Goal: Task Accomplishment & Management: Use online tool/utility

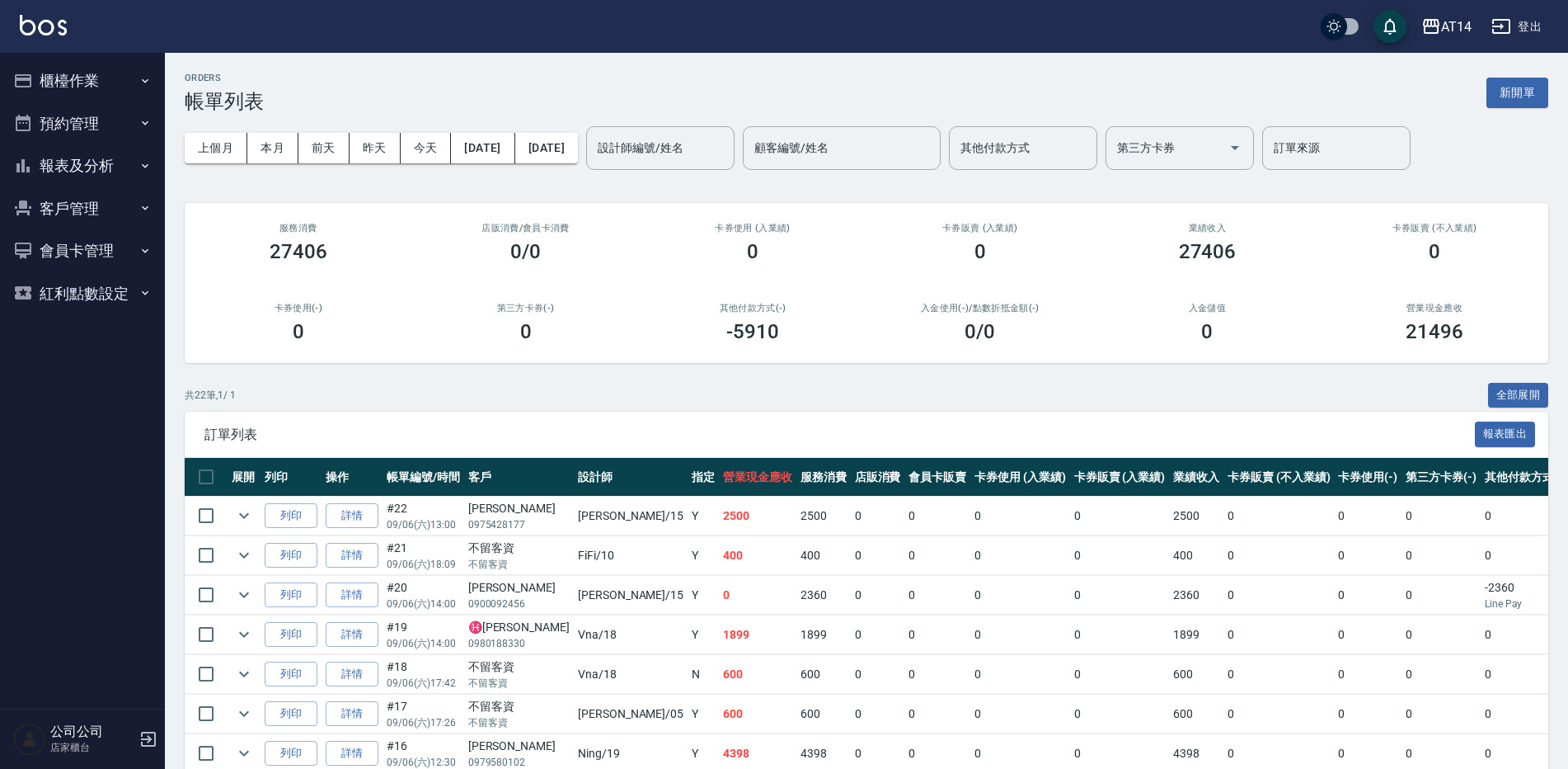
click at [48, 80] on button "櫃檯作業" at bounding box center [82, 80] width 151 height 42
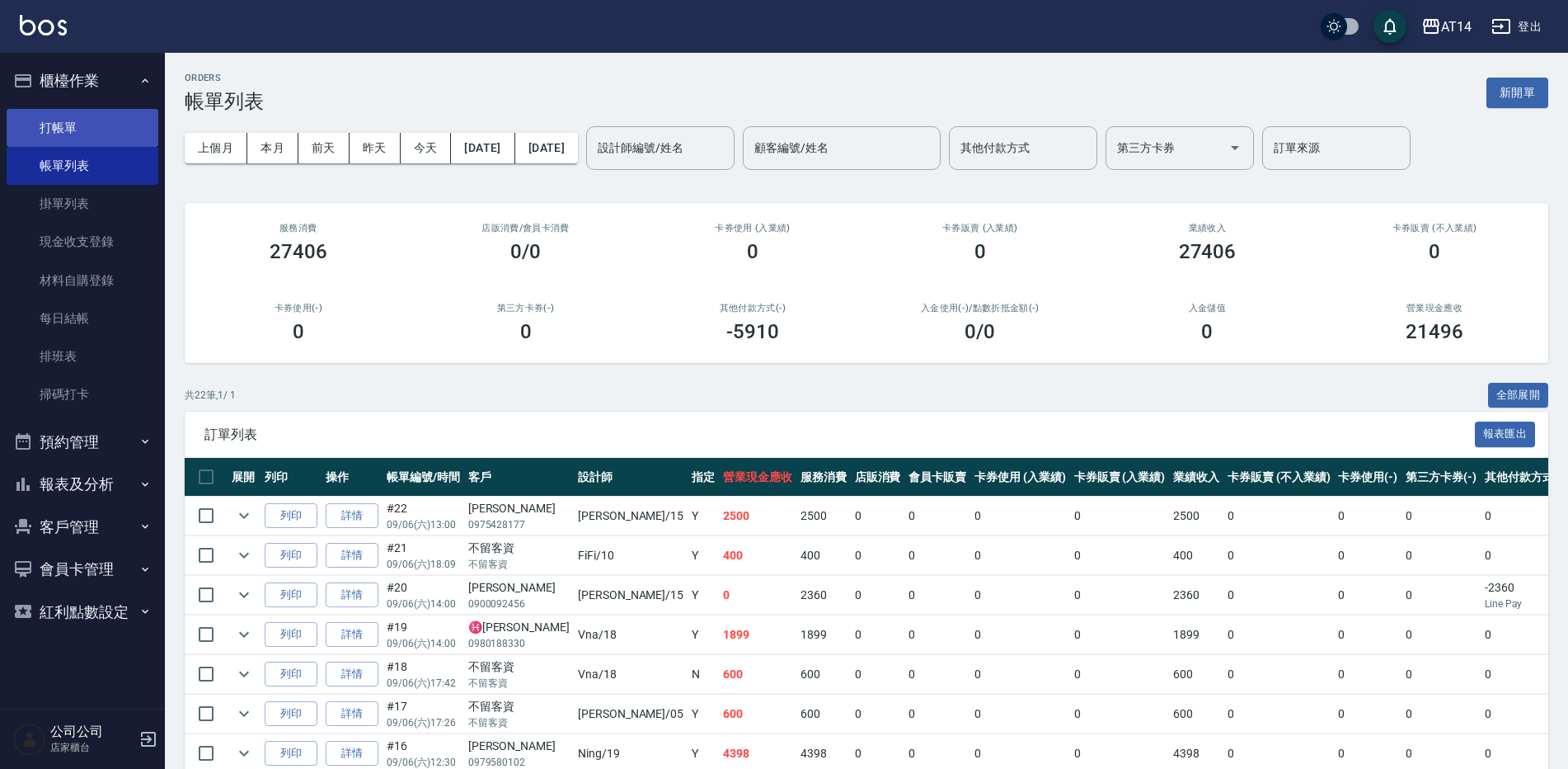
click at [64, 136] on link "打帳單" at bounding box center [82, 127] width 151 height 38
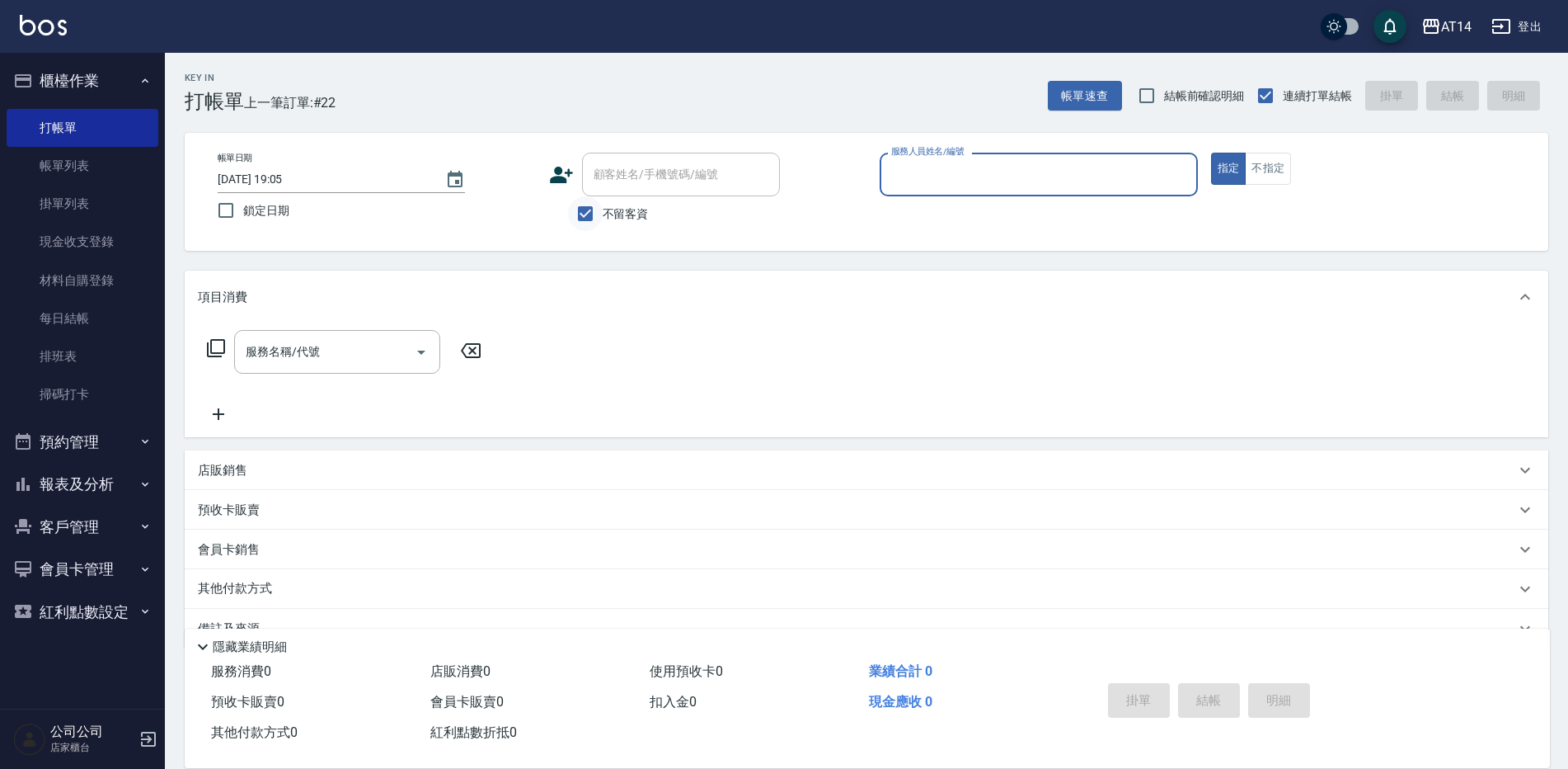
click at [593, 217] on input "不留客資" at bounding box center [586, 214] width 35 height 35
checkbox input "false"
click at [600, 177] on input "顧客姓名/手機號碼/編號" at bounding box center [669, 174] width 159 height 29
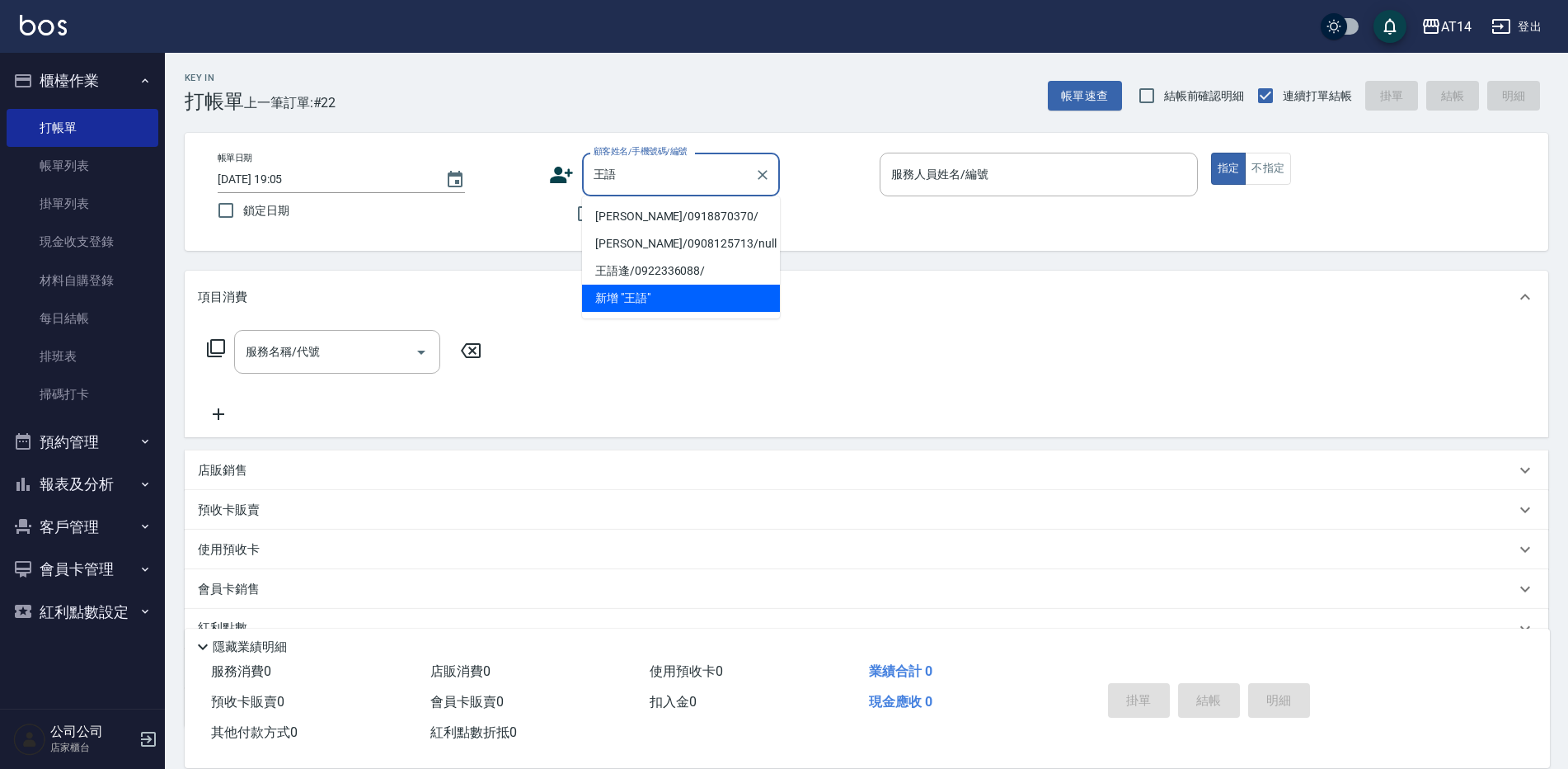
click at [636, 224] on li "[PERSON_NAME]/0918870370/" at bounding box center [681, 216] width 197 height 27
type input "[PERSON_NAME]/0918870370/"
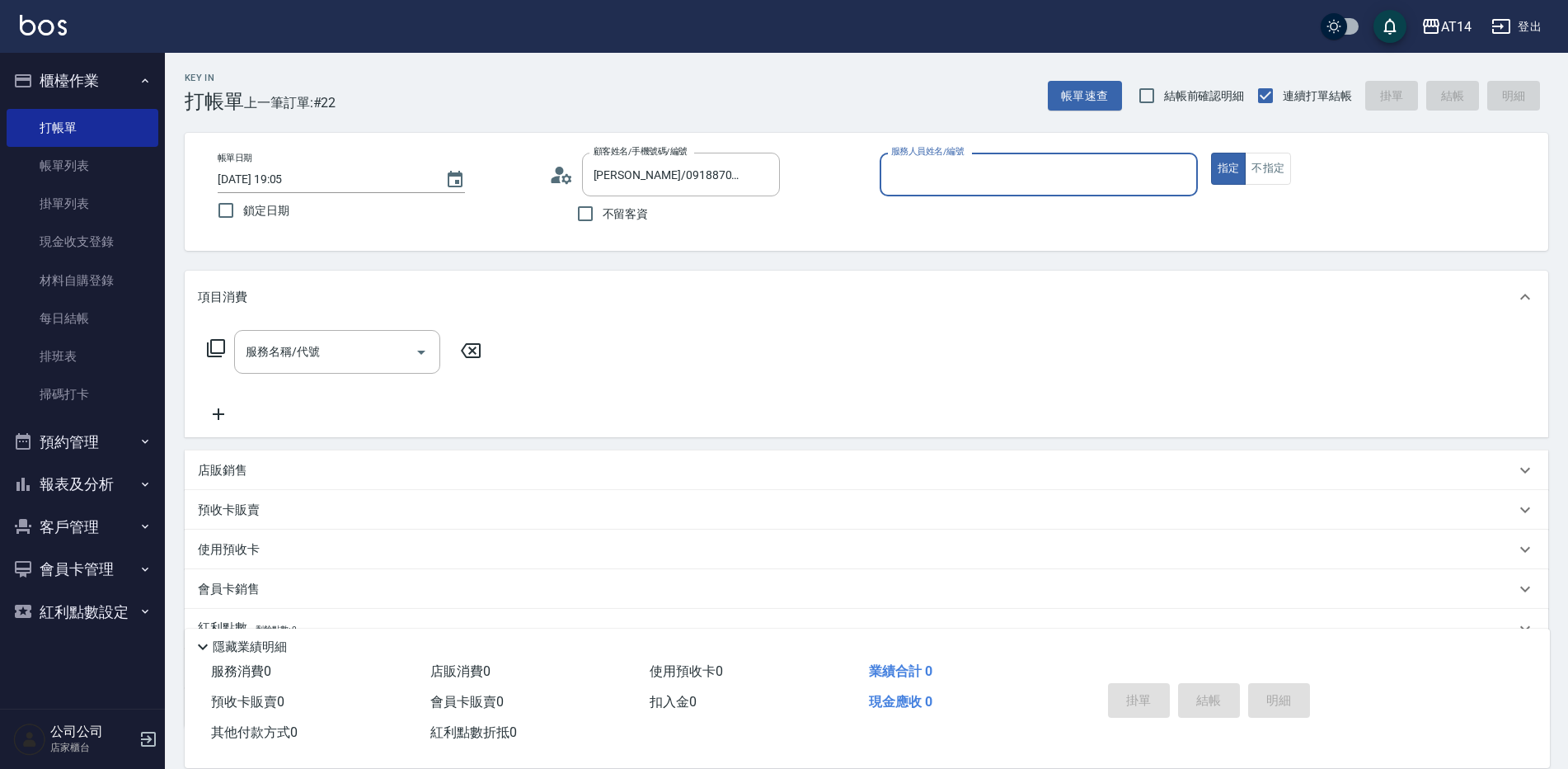
type input "[PERSON_NAME]-05"
click at [260, 551] on icon at bounding box center [269, 548] width 19 height 19
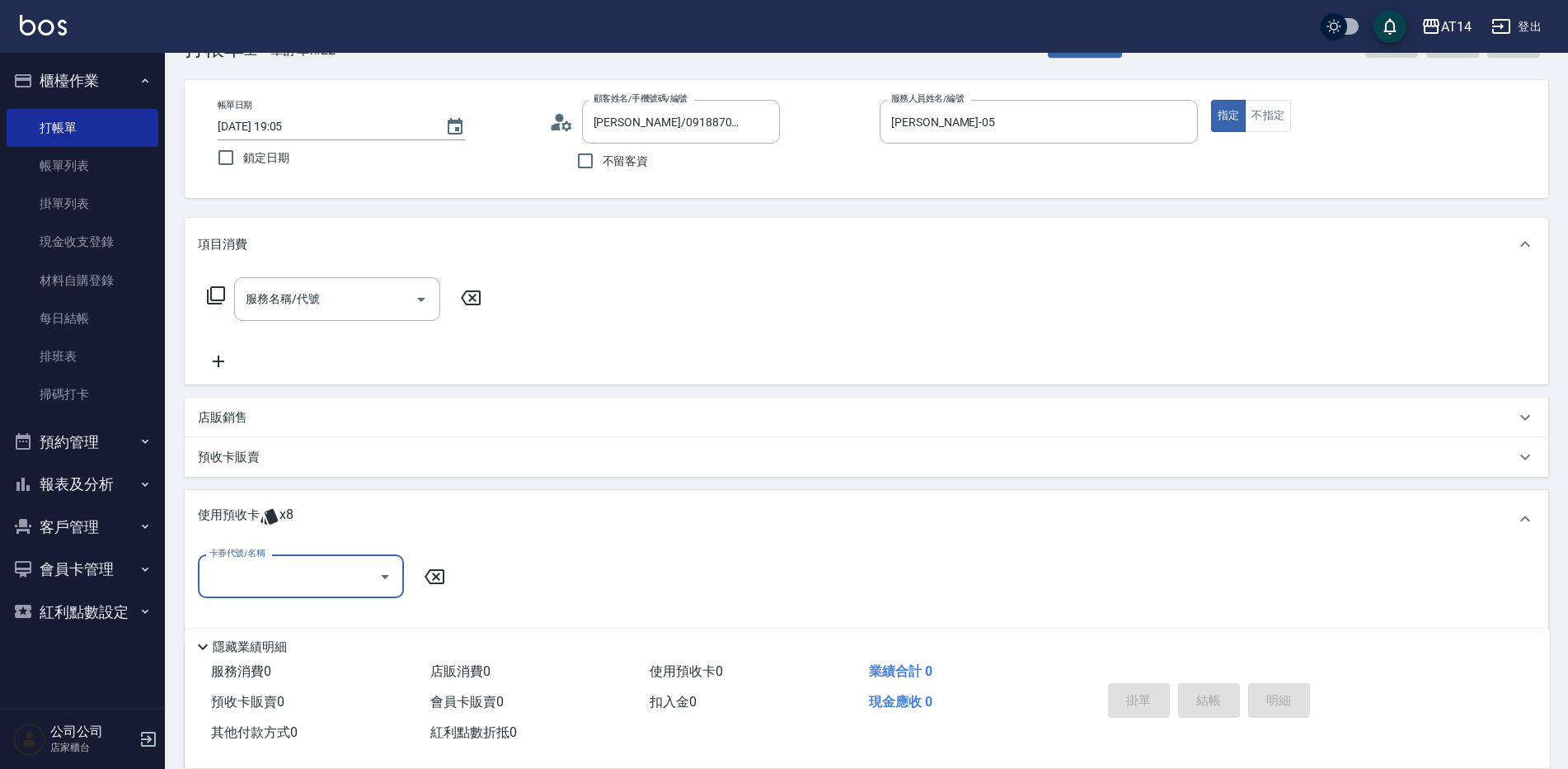
scroll to position [82, 0]
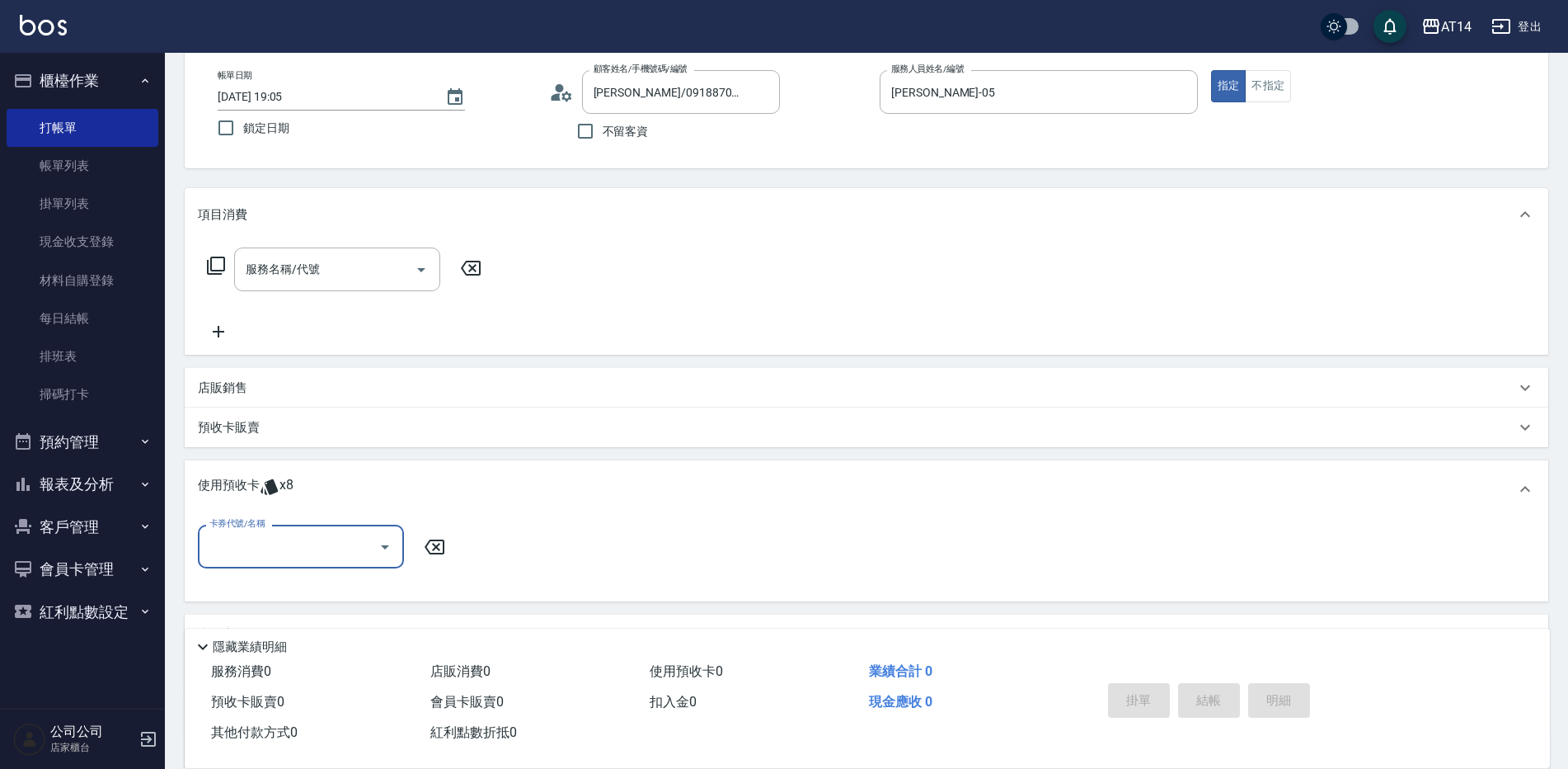
click at [269, 543] on input "卡券代號/名稱" at bounding box center [288, 546] width 166 height 29
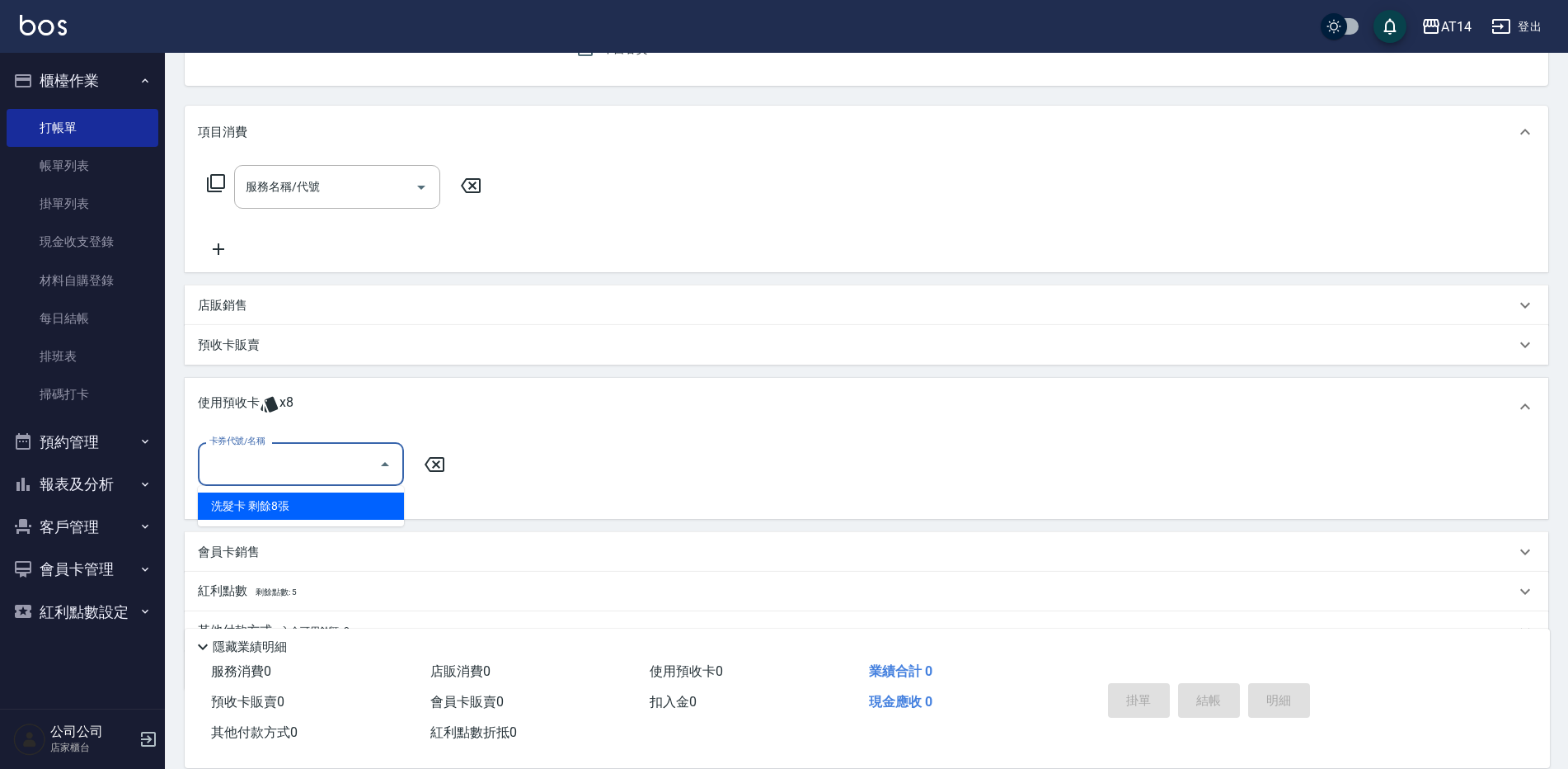
click at [275, 507] on div "洗髮卡 剩餘8張" at bounding box center [300, 505] width 206 height 27
type input "洗髮卡"
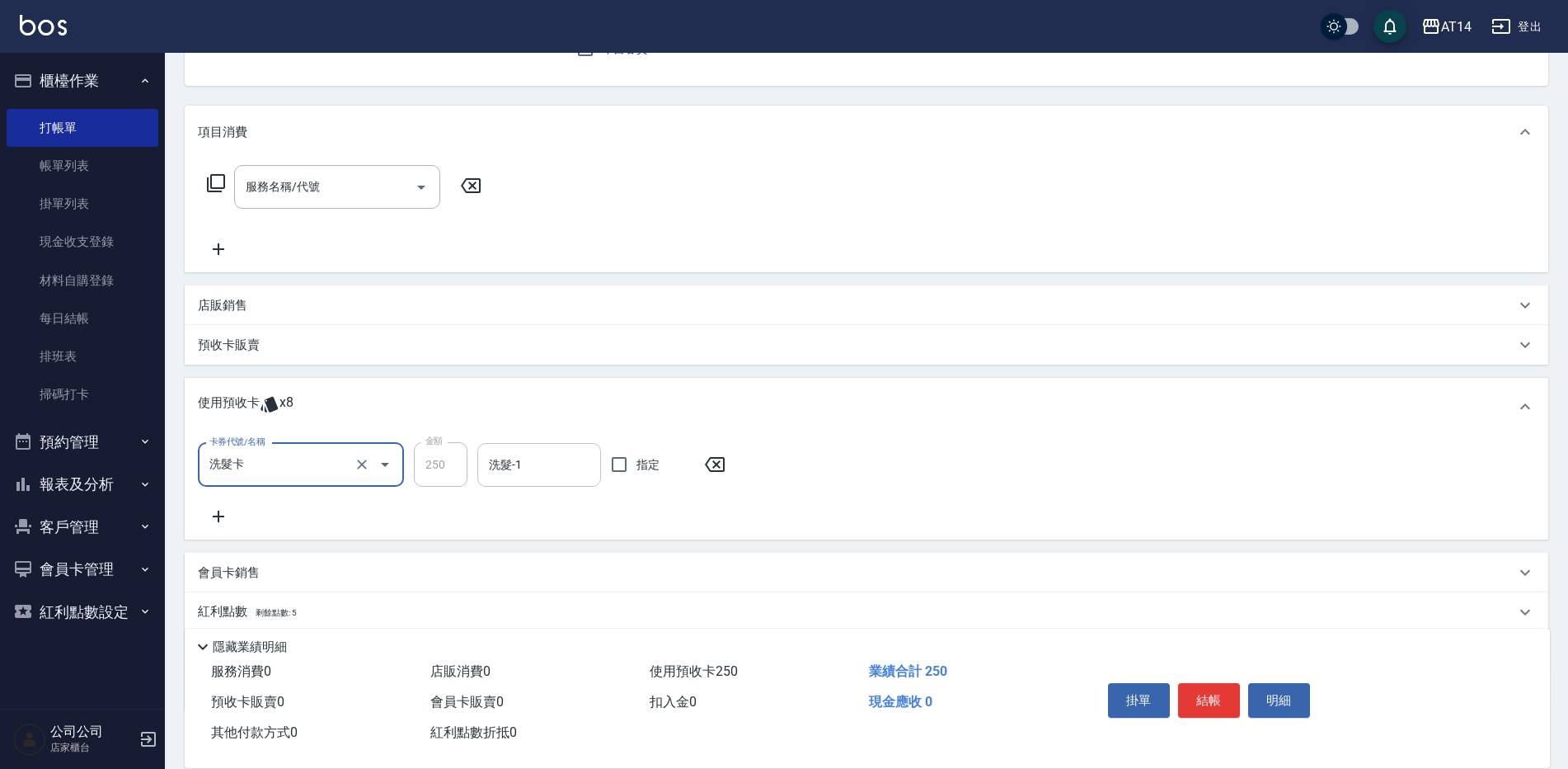
click at [494, 471] on input "洗髮-1" at bounding box center [539, 464] width 109 height 29
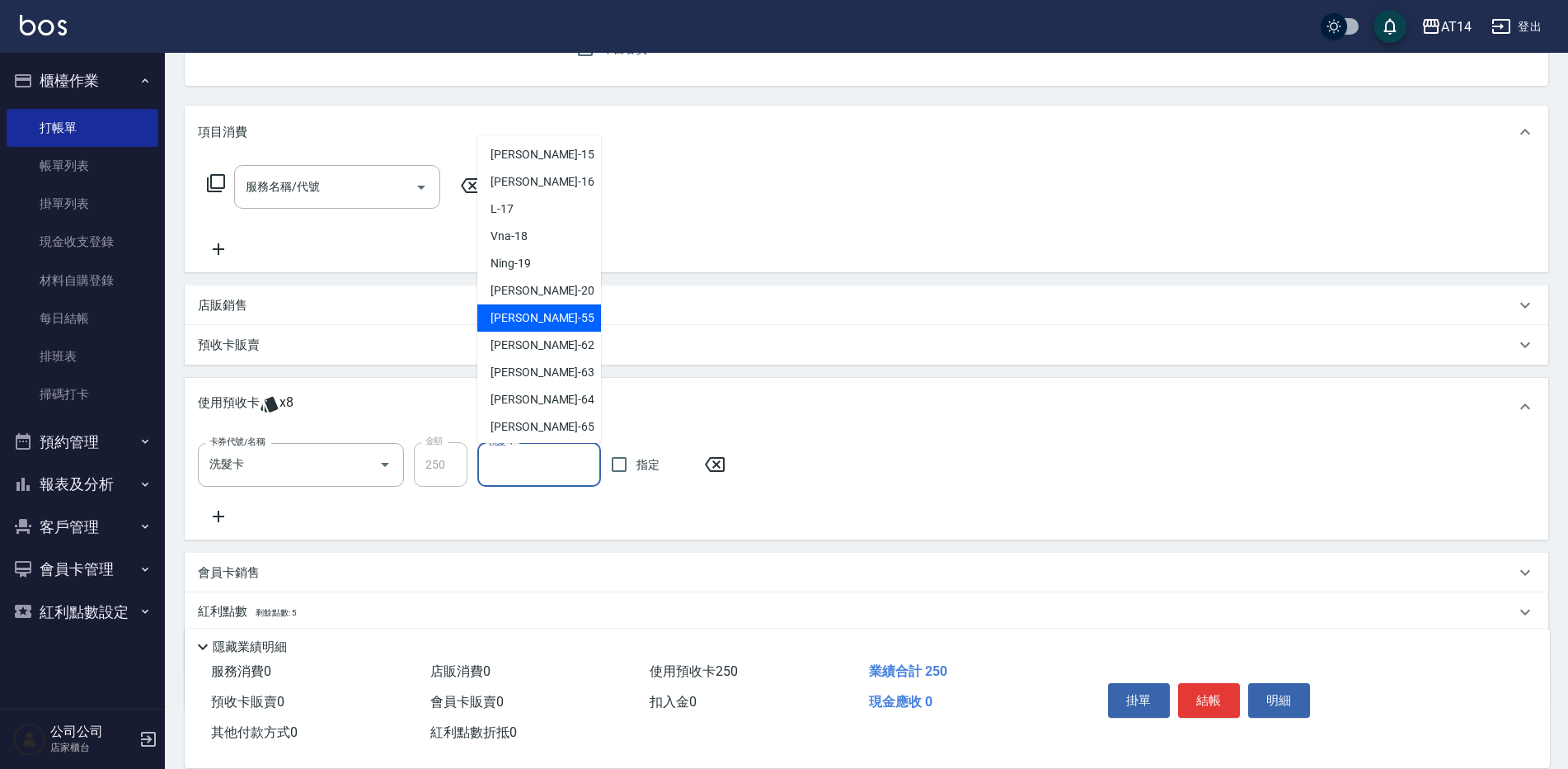
scroll to position [247, 0]
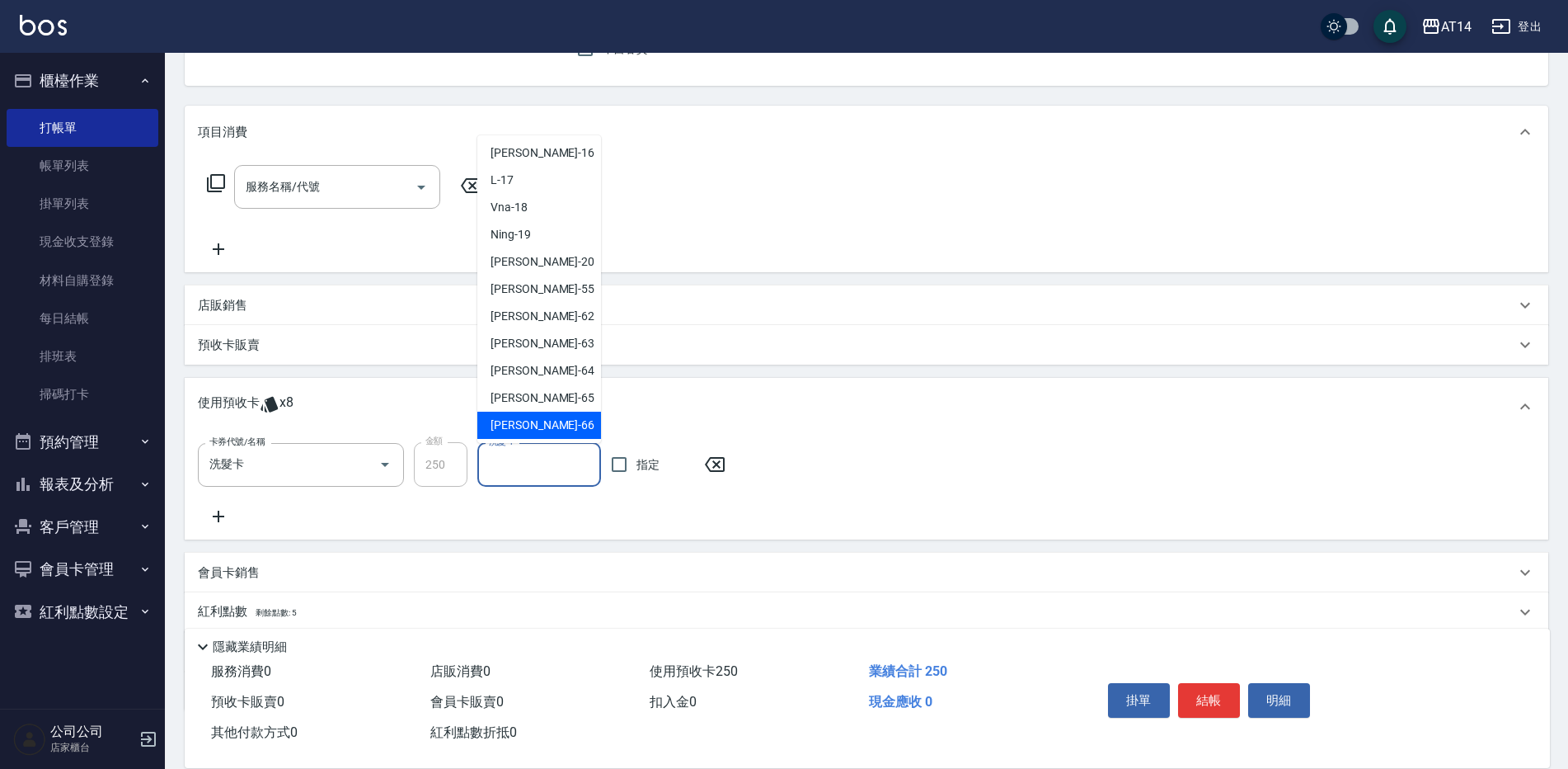
click at [507, 426] on span "[PERSON_NAME]-66" at bounding box center [543, 425] width 104 height 18
type input "[PERSON_NAME]-66"
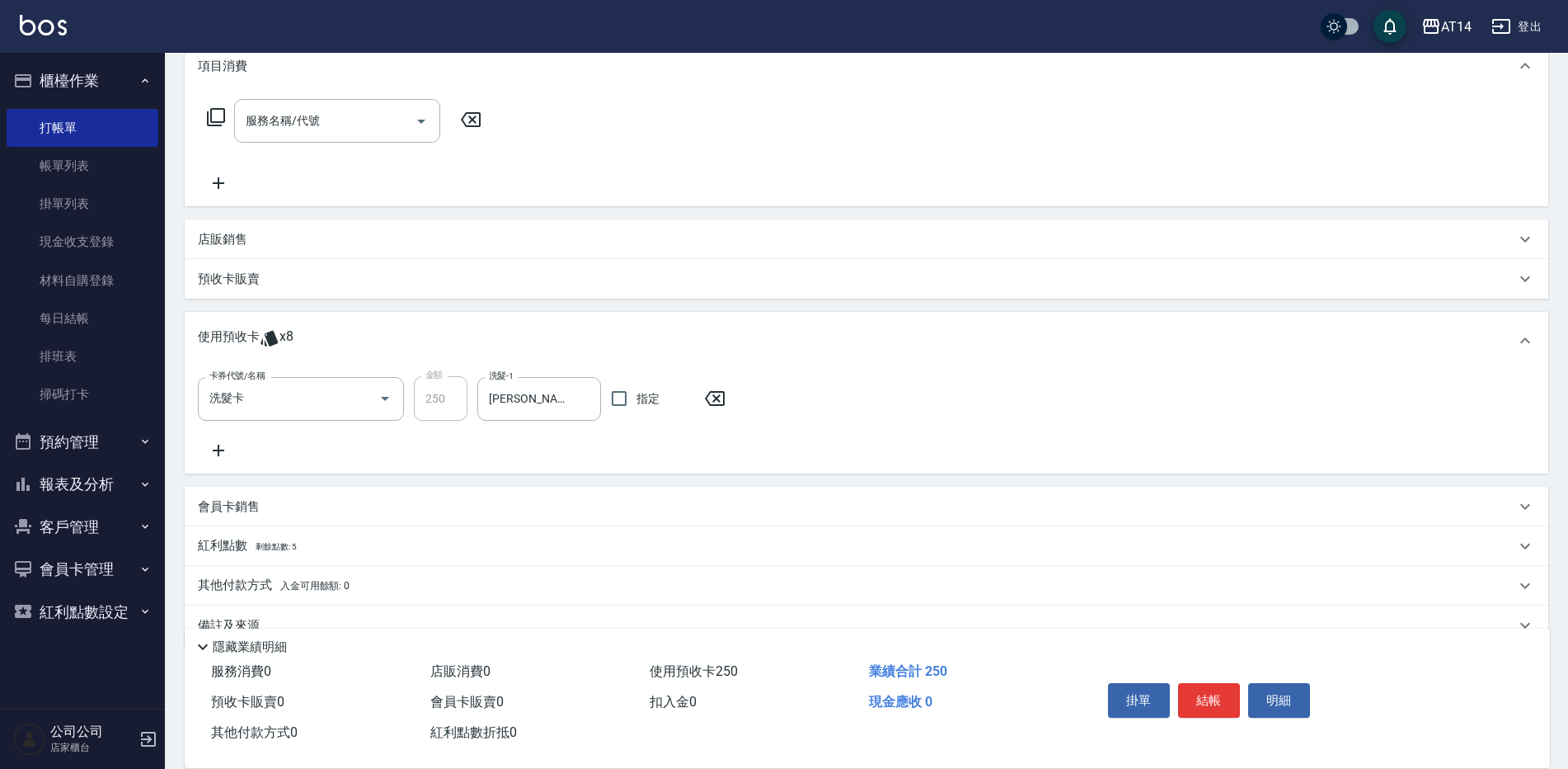
scroll to position [183, 0]
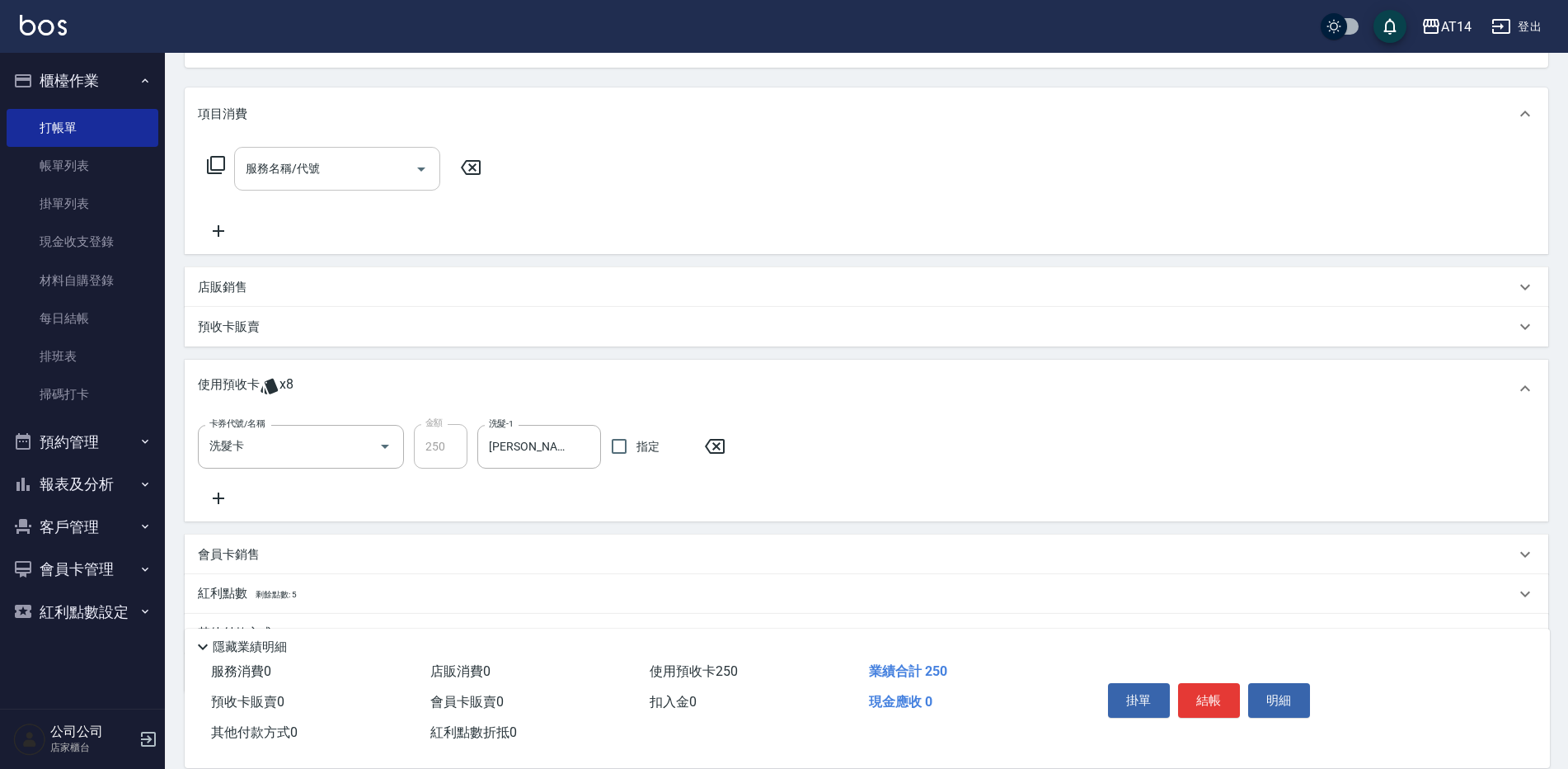
click at [275, 189] on div "服務名稱/代號" at bounding box center [337, 168] width 206 height 43
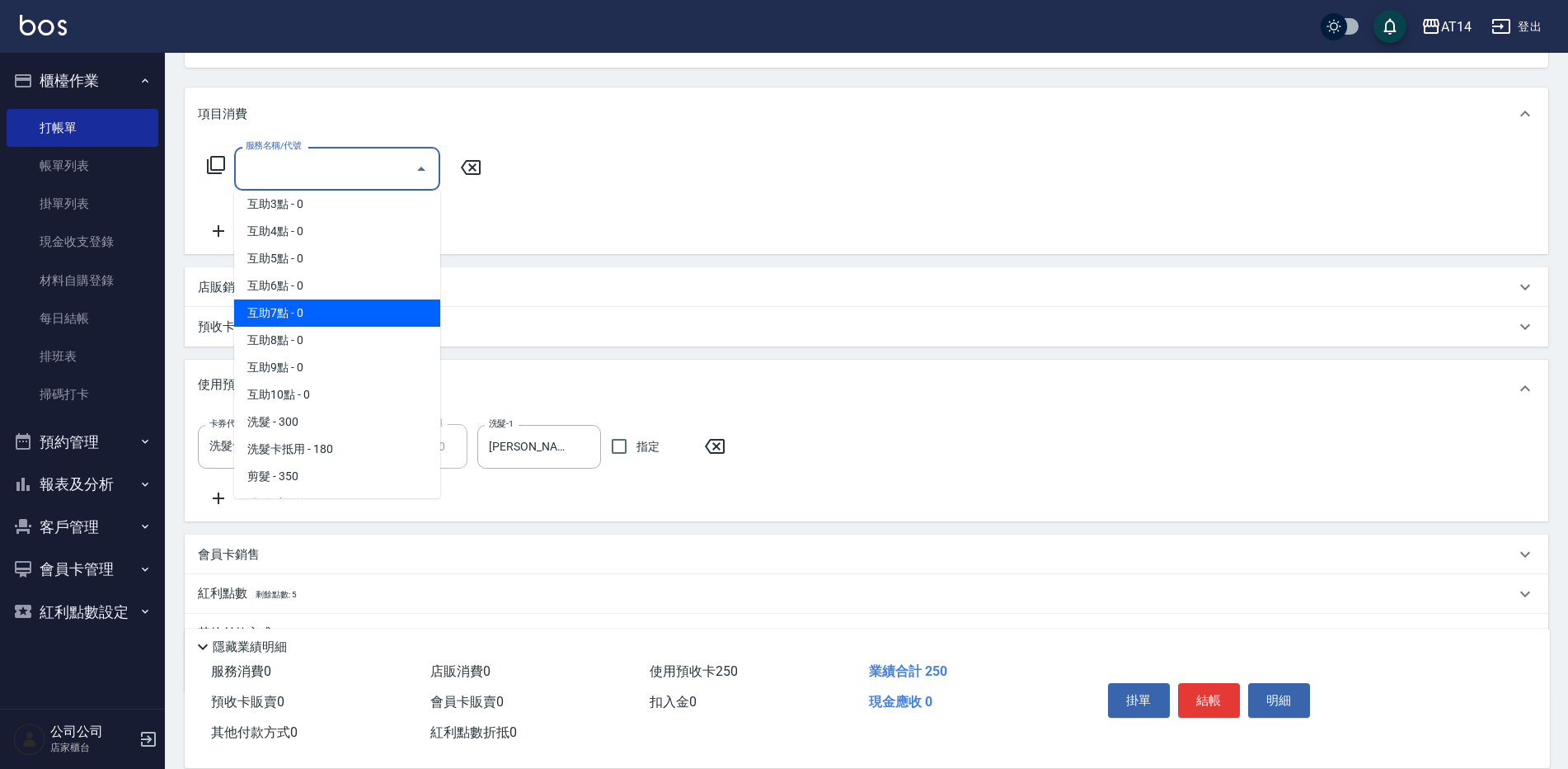
scroll to position [165, 0]
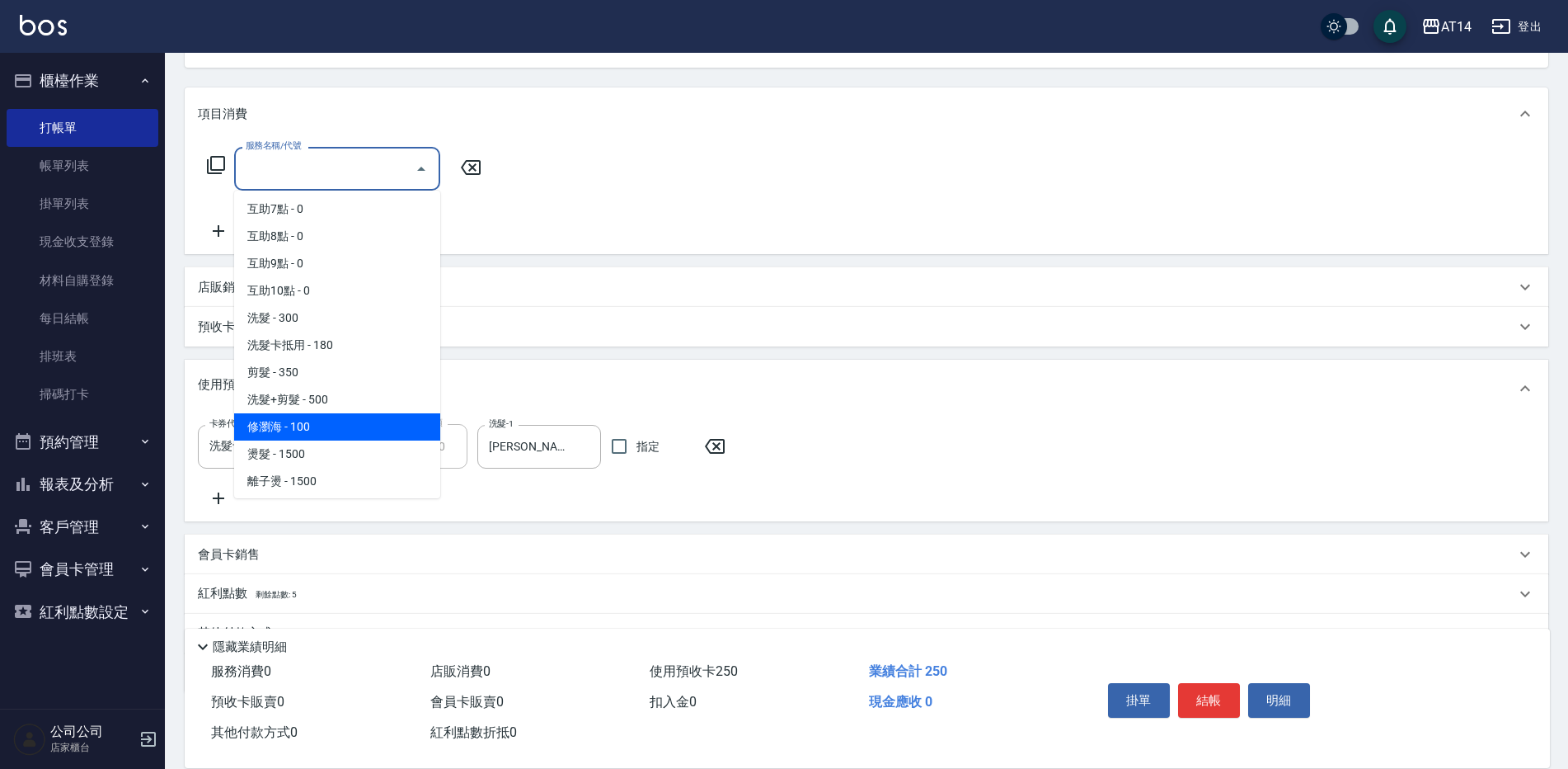
click at [293, 420] on span "修瀏海 - 100" at bounding box center [337, 427] width 206 height 27
type input "修瀏海(023)"
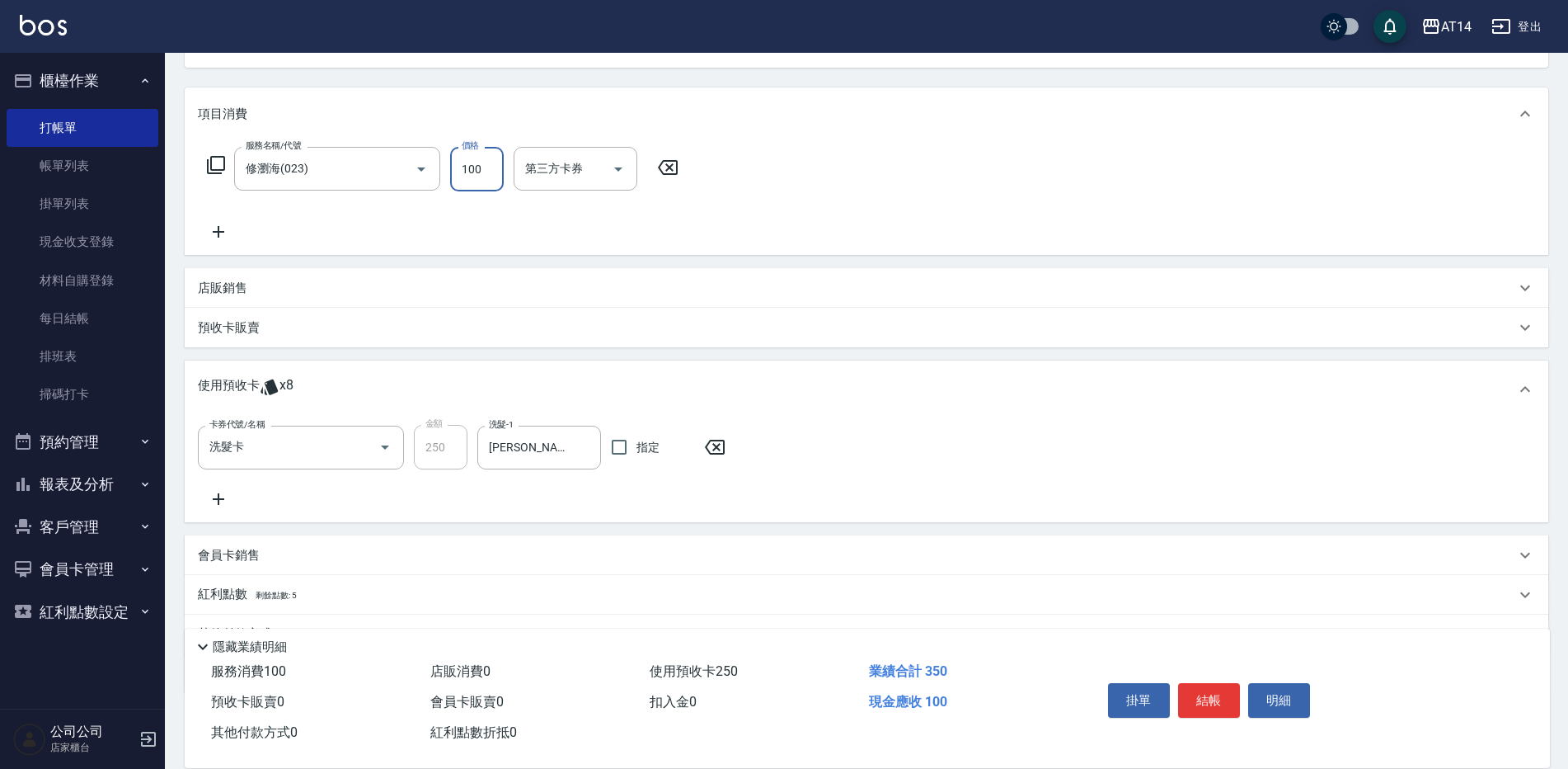
click at [468, 175] on input "100" at bounding box center [477, 169] width 54 height 44
type input "200"
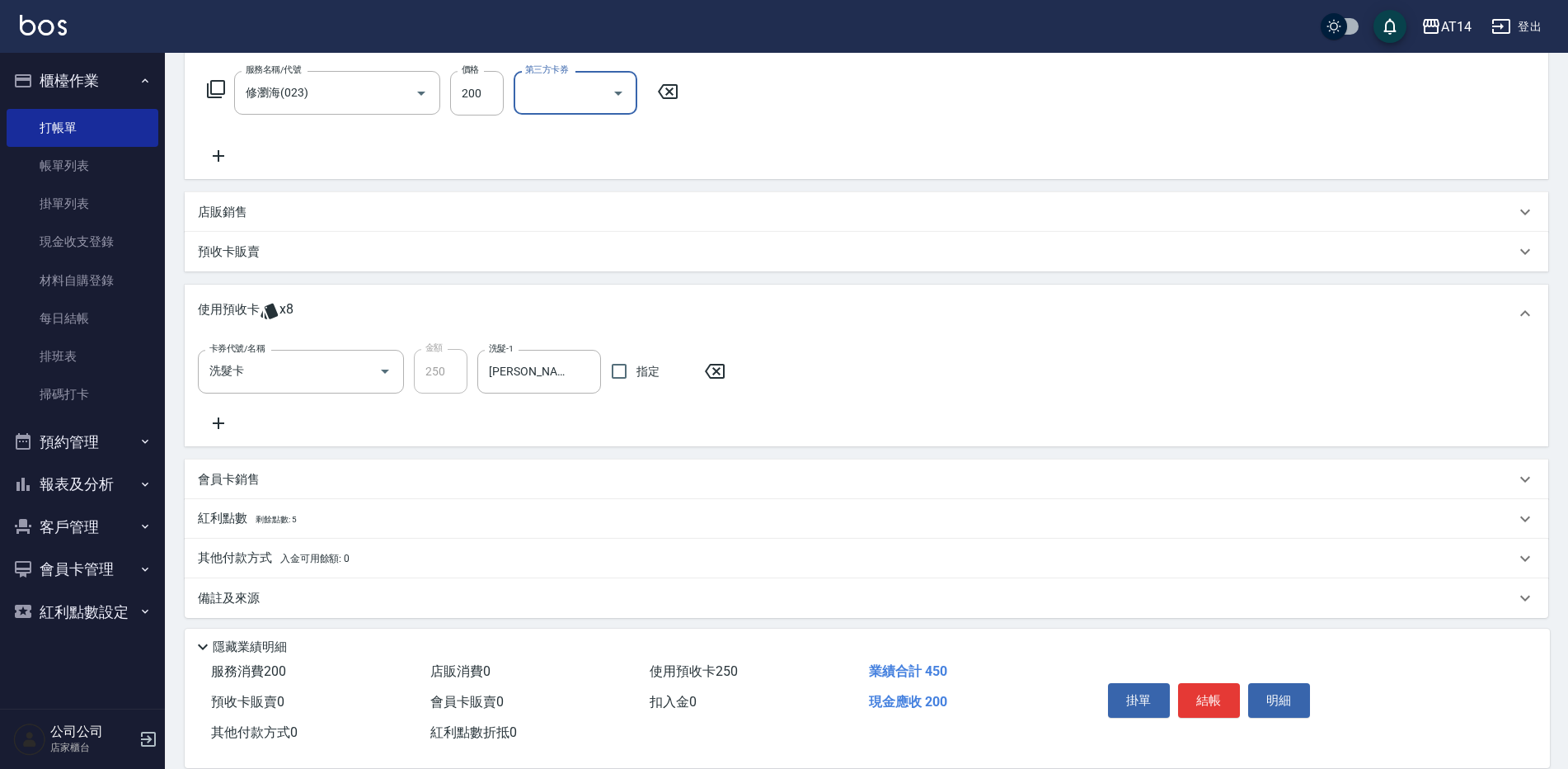
scroll to position [267, 0]
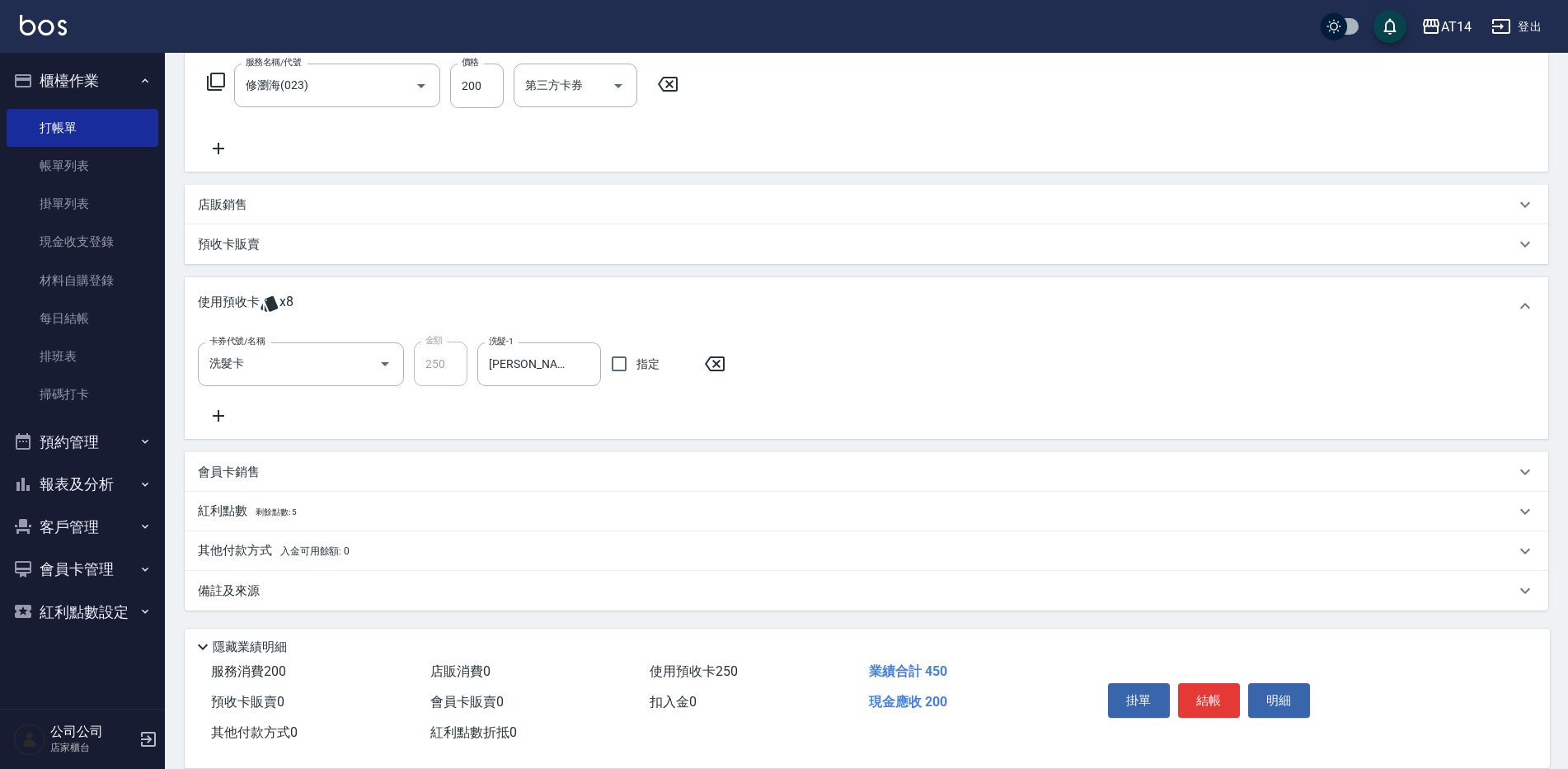
click at [249, 547] on p "其他付款方式 入金可用餘額: 0" at bounding box center [273, 551] width 151 height 18
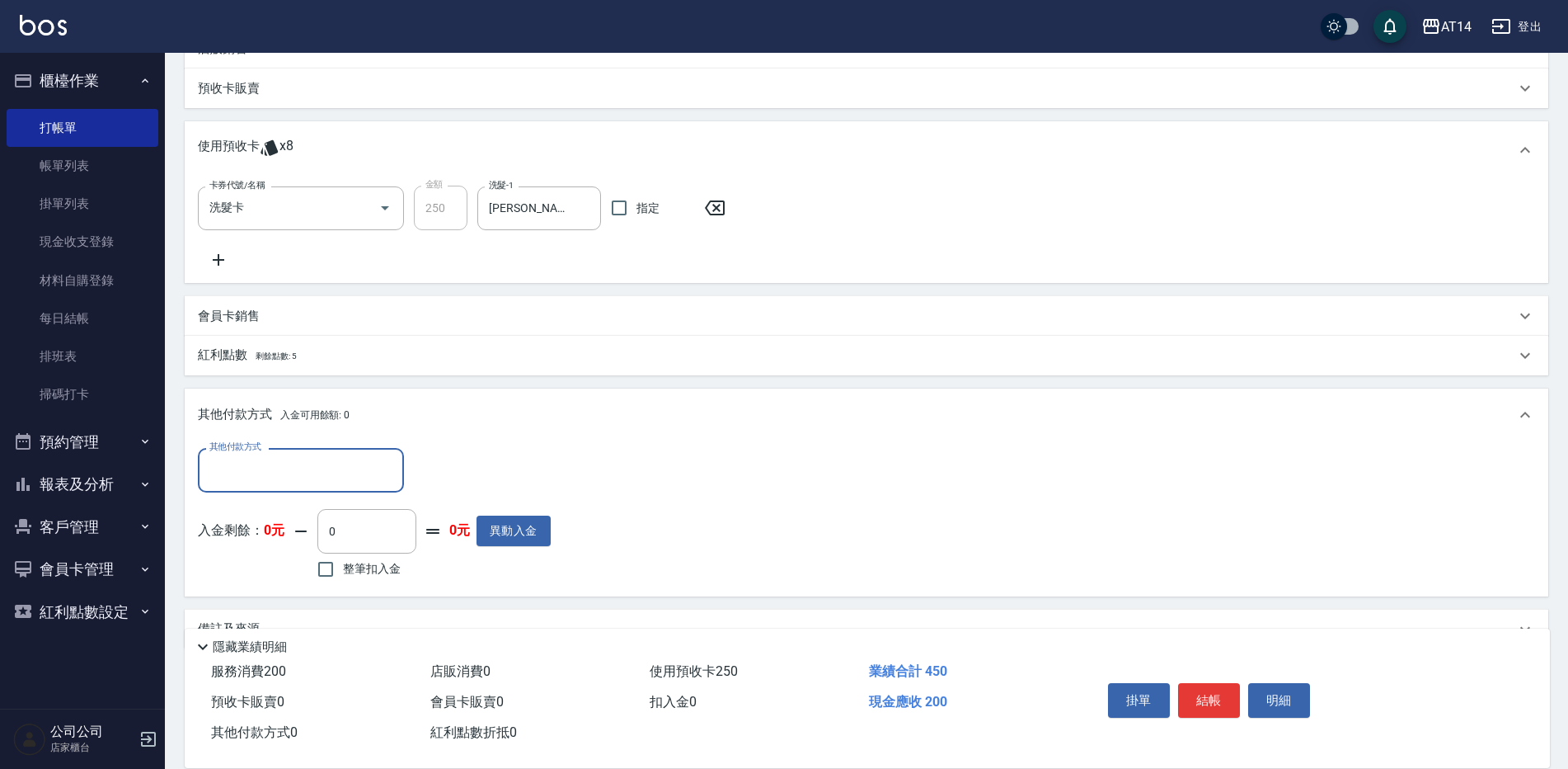
scroll to position [431, 0]
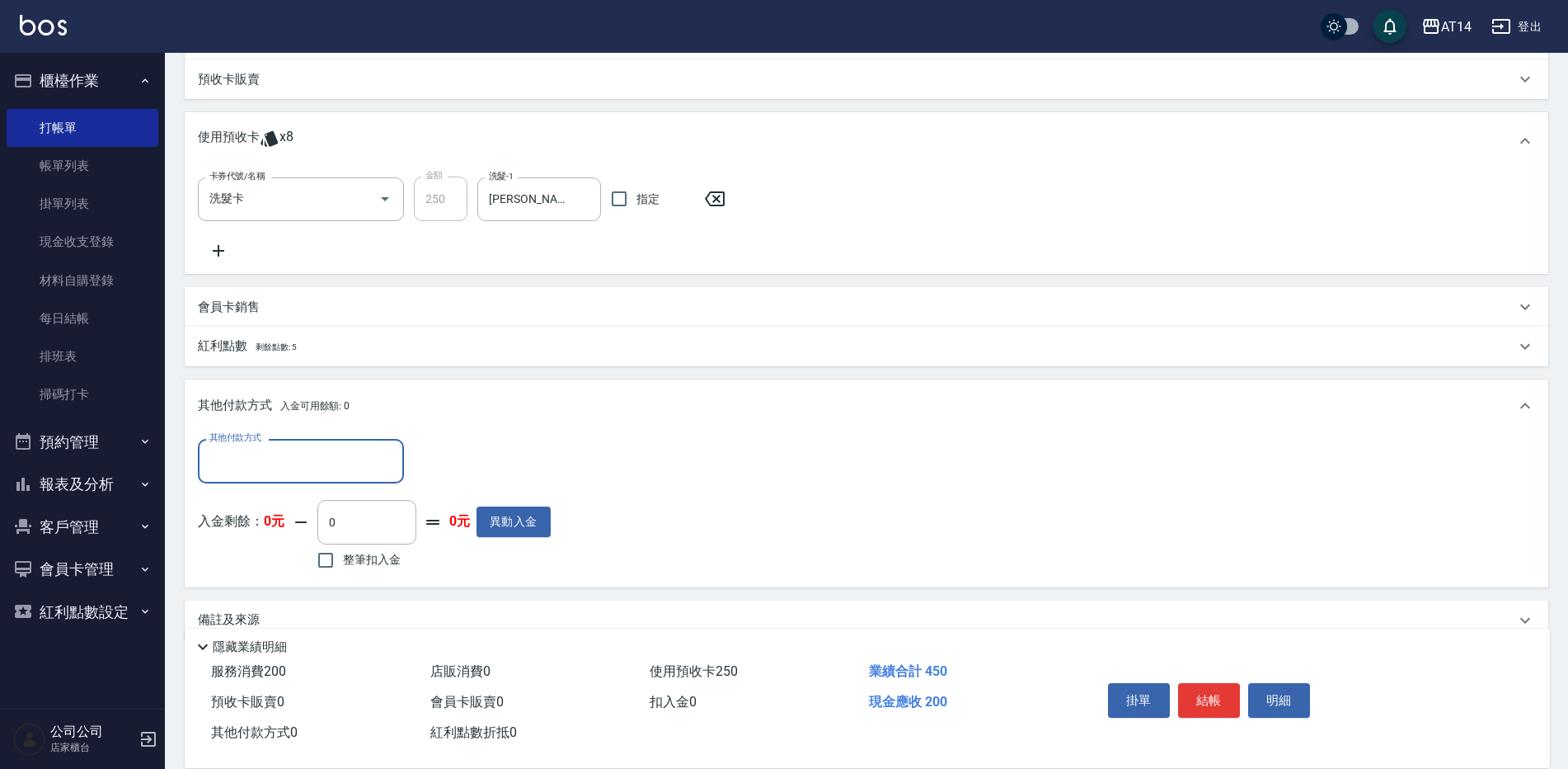
click at [235, 472] on input "其他付款方式" at bounding box center [300, 460] width 191 height 29
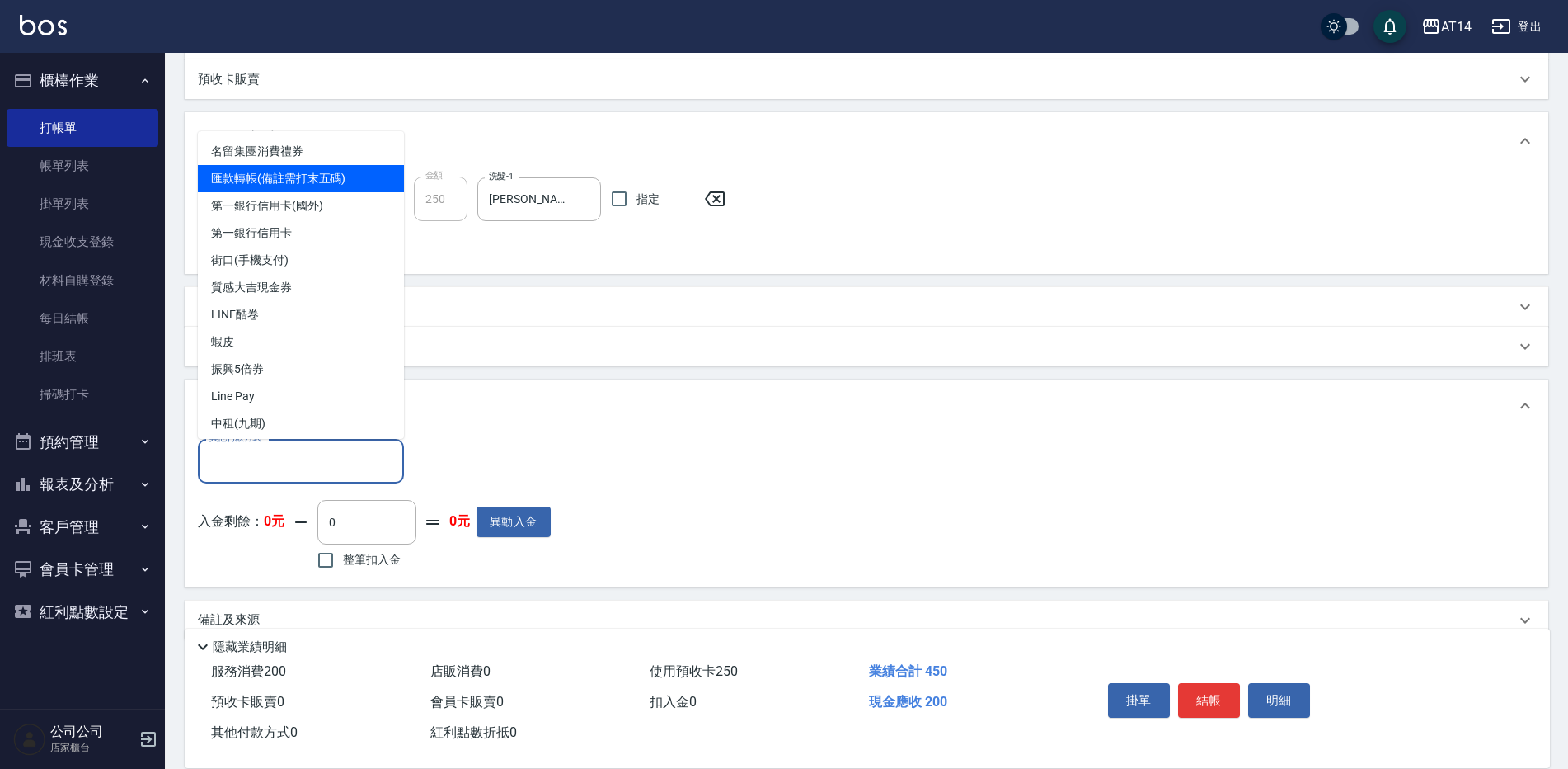
click at [246, 174] on span "匯款轉帳(備註需打末五碼)" at bounding box center [300, 178] width 206 height 27
type input "匯款轉帳(備註需打末五碼)"
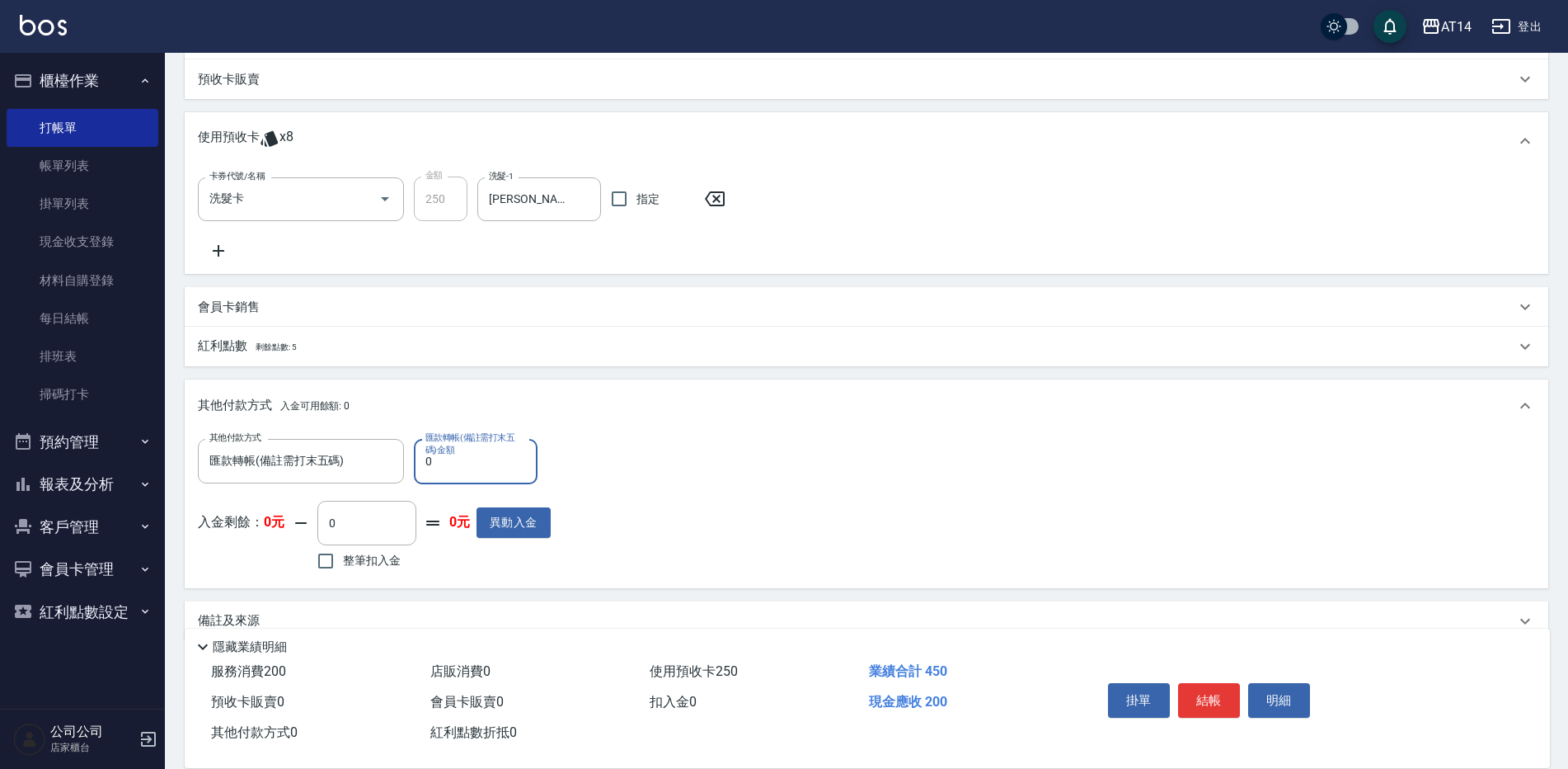
drag, startPoint x: 471, startPoint y: 467, endPoint x: 424, endPoint y: 478, distance: 48.3
click at [424, 478] on input "0" at bounding box center [475, 461] width 124 height 44
type input "200"
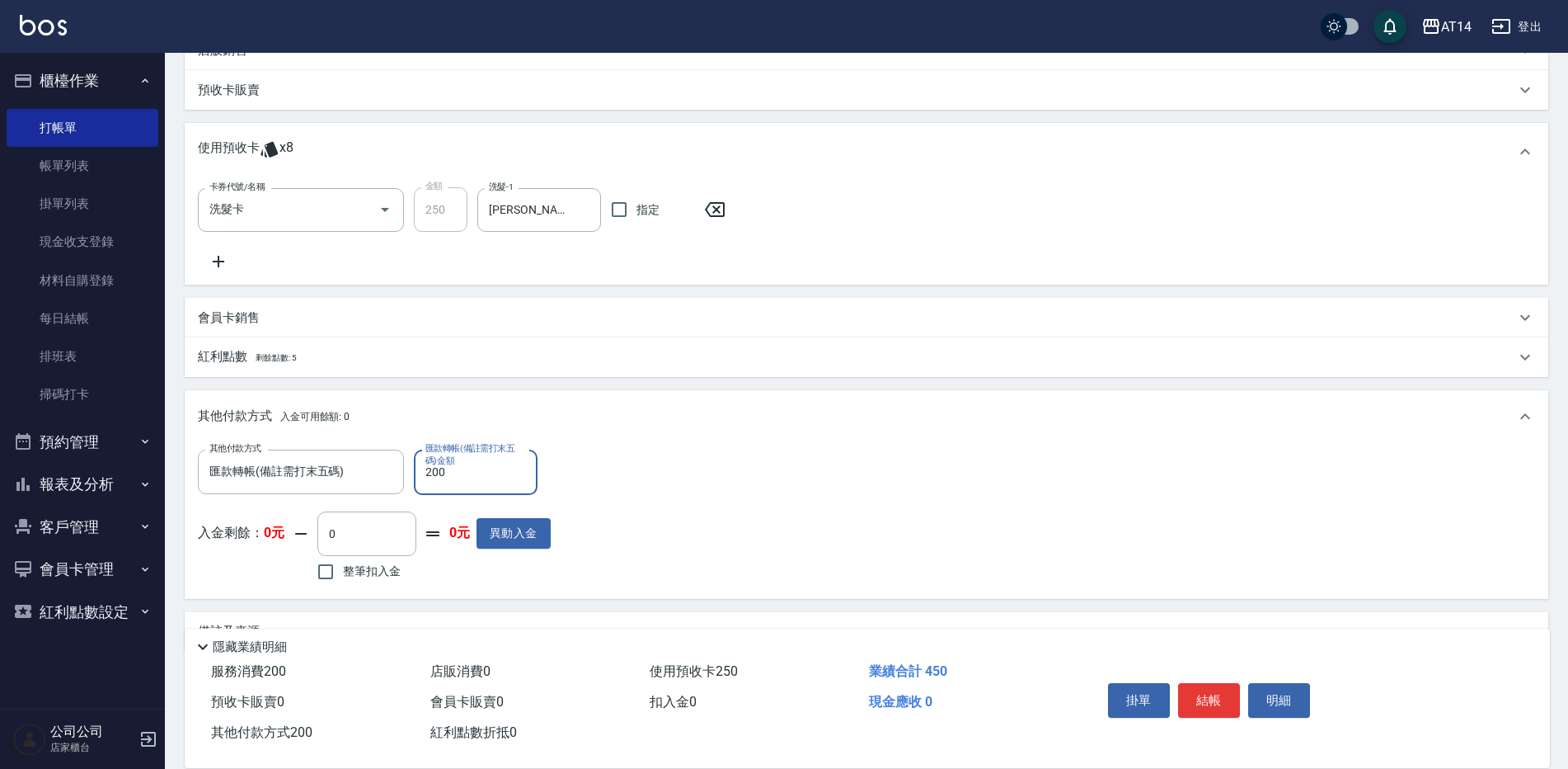
scroll to position [462, 0]
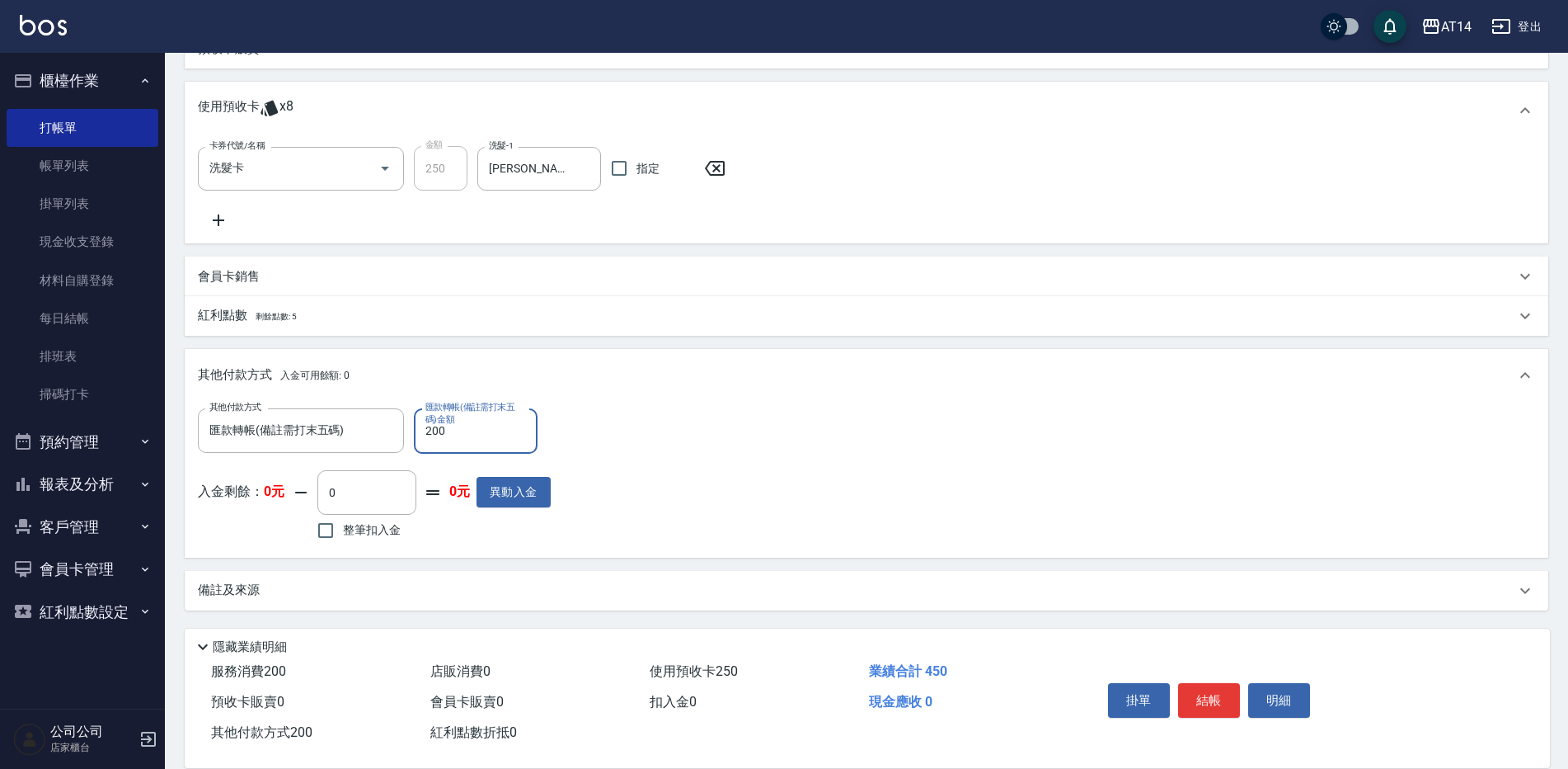
click at [229, 606] on div "備註及來源" at bounding box center [867, 590] width 1364 height 40
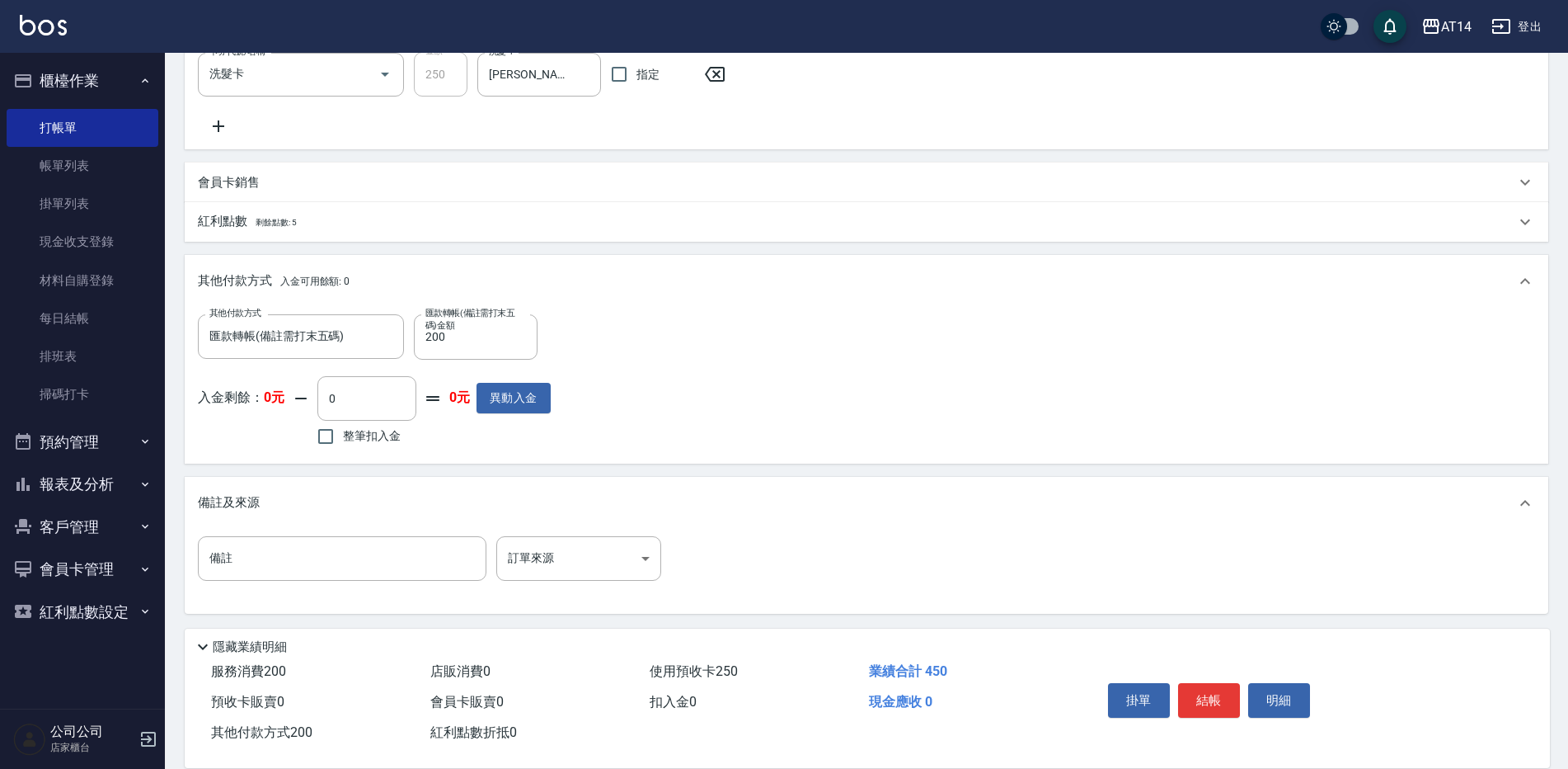
scroll to position [559, 0]
click at [259, 546] on input "備註" at bounding box center [341, 555] width 289 height 44
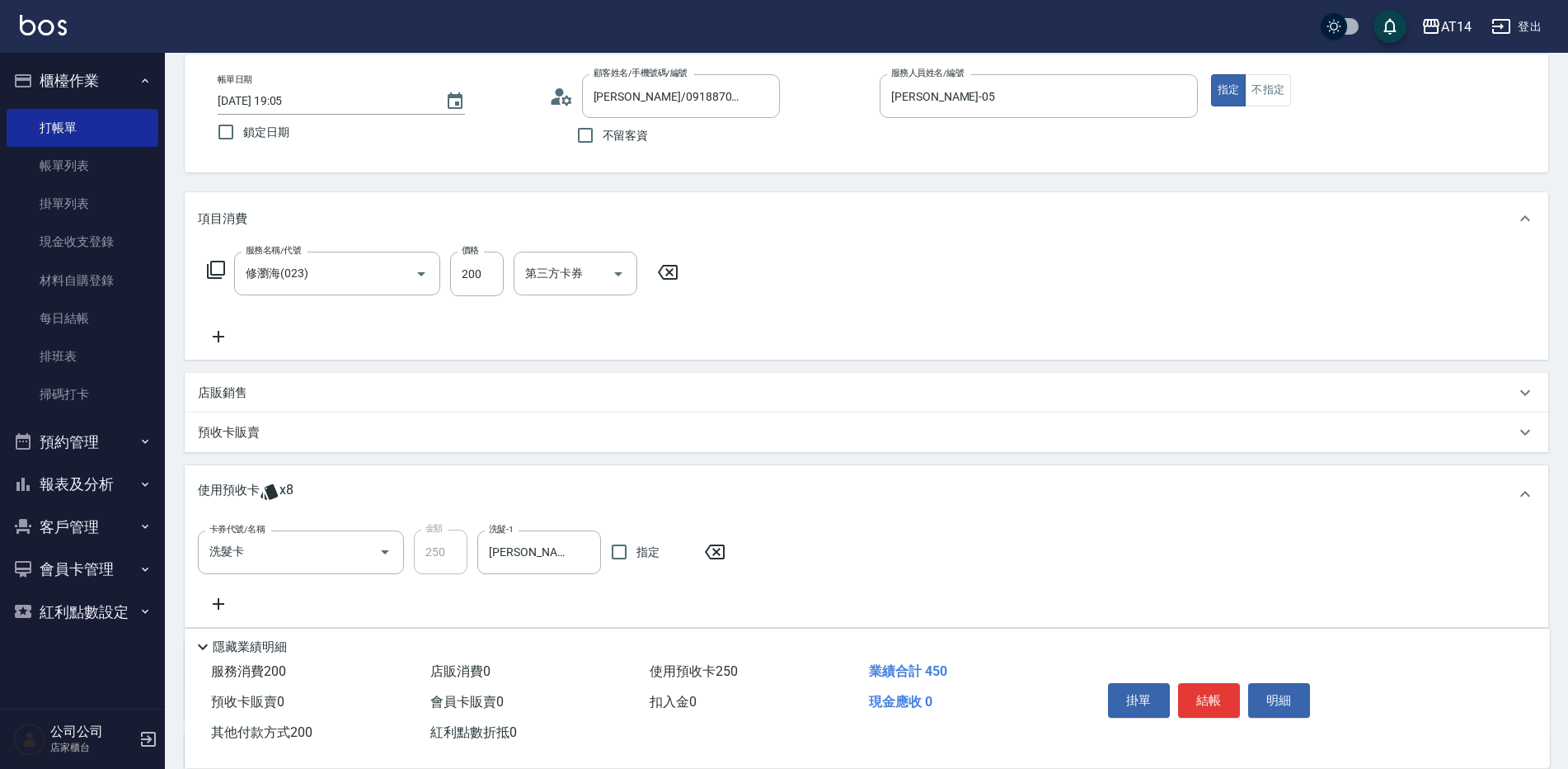
scroll to position [0, 0]
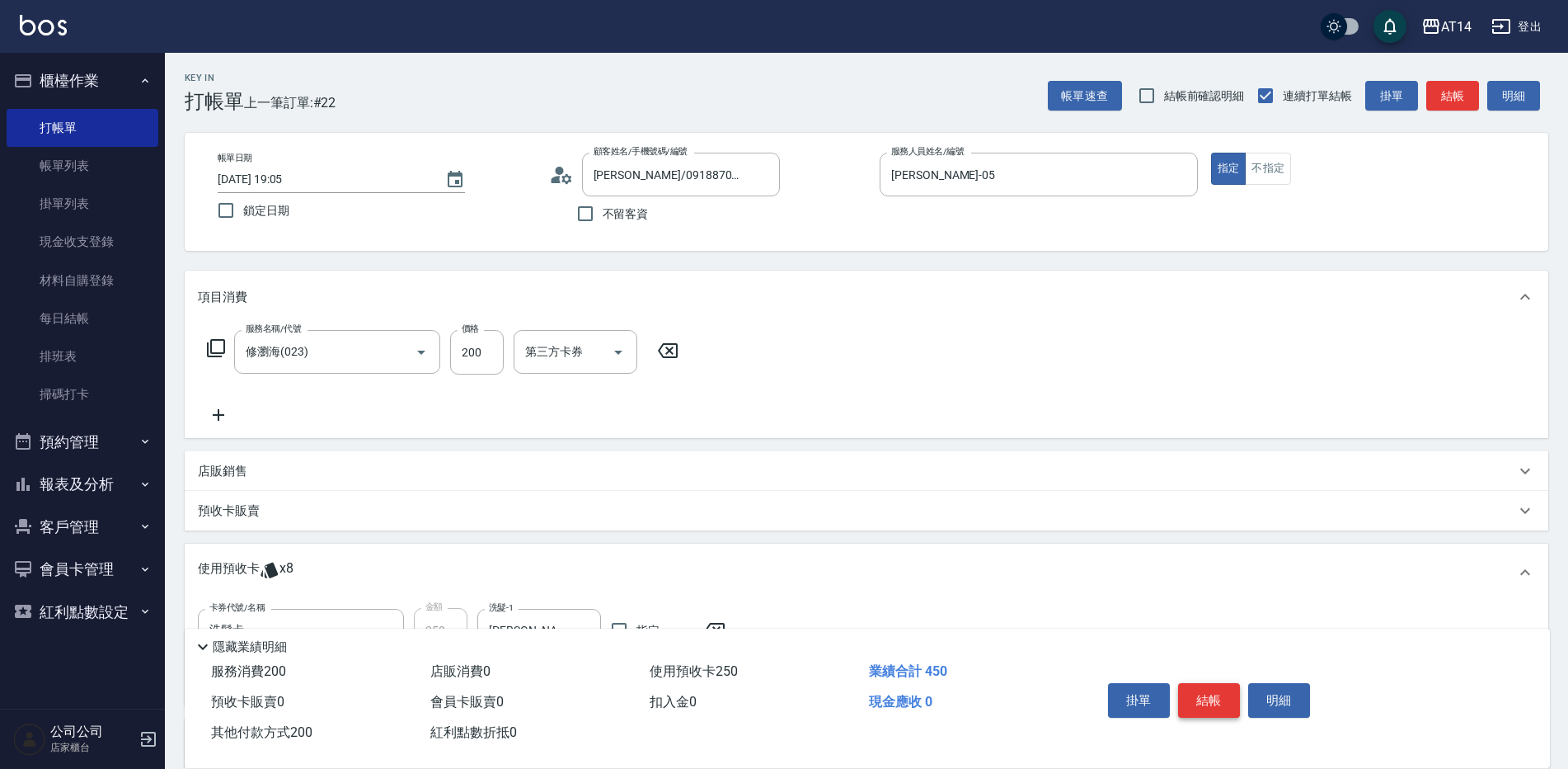
type input "後五碼26703"
click at [1206, 695] on button "結帳" at bounding box center [1209, 701] width 62 height 35
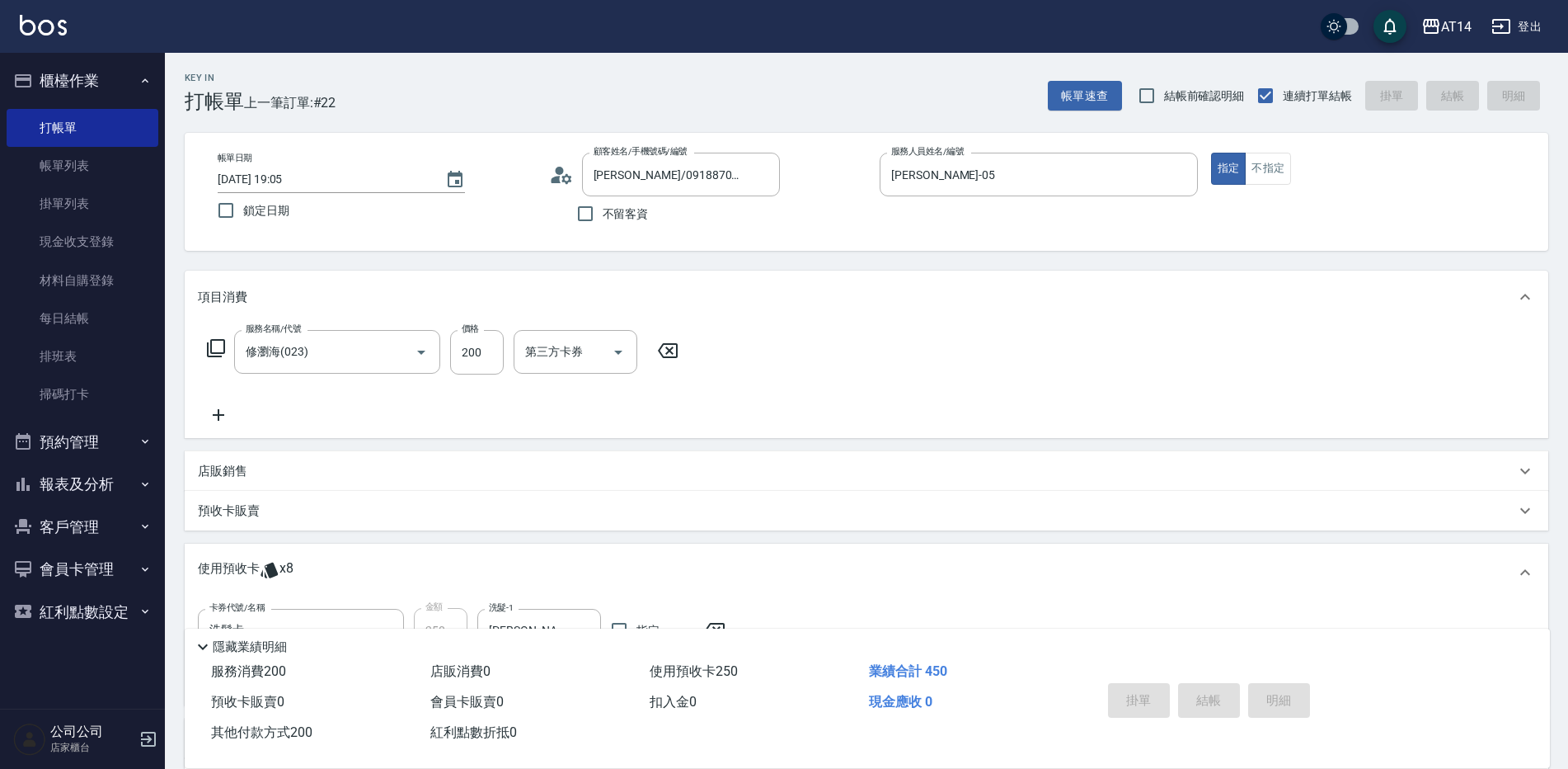
scroll to position [354, 0]
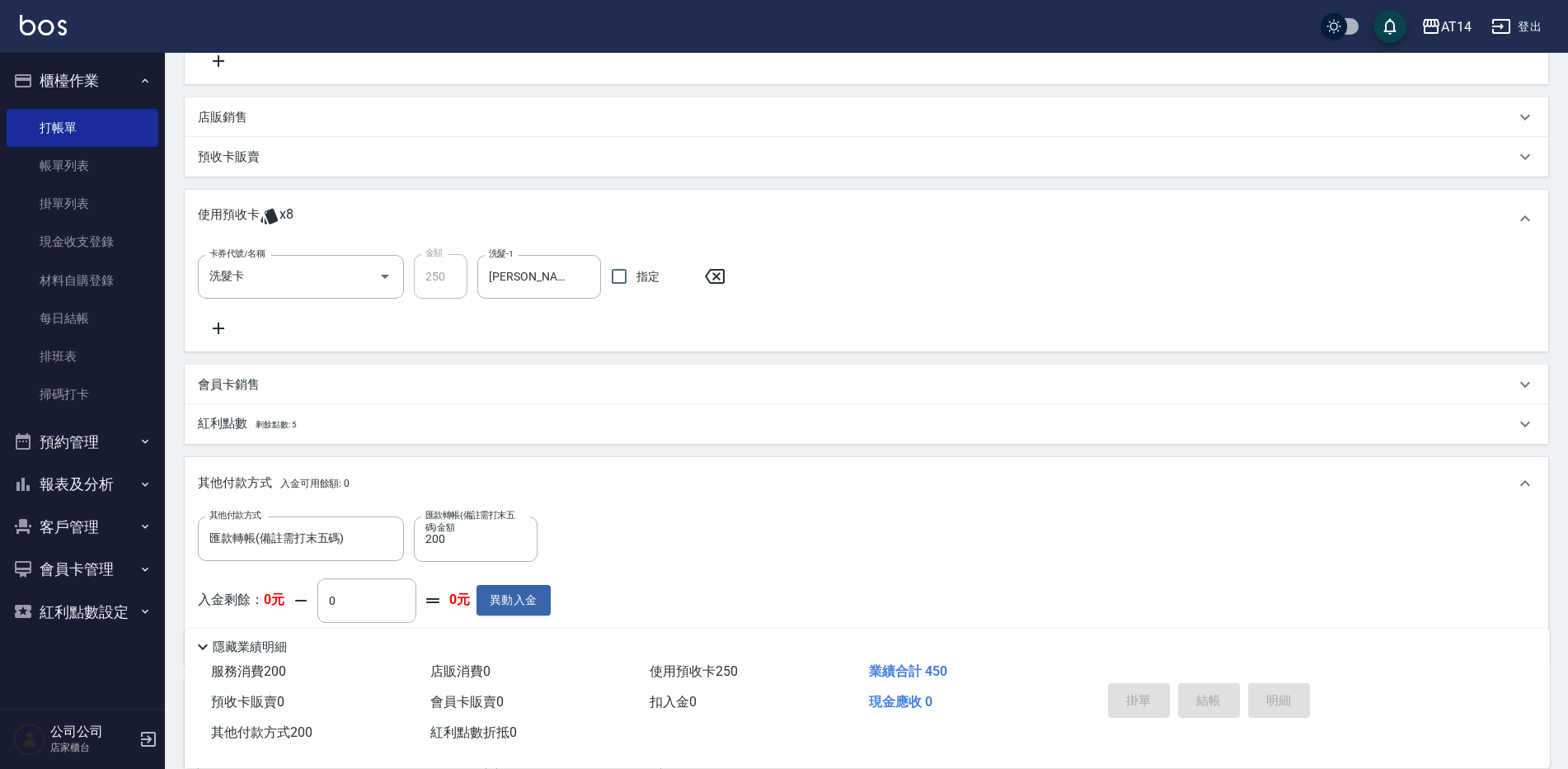
type input "[DATE] 19:07"
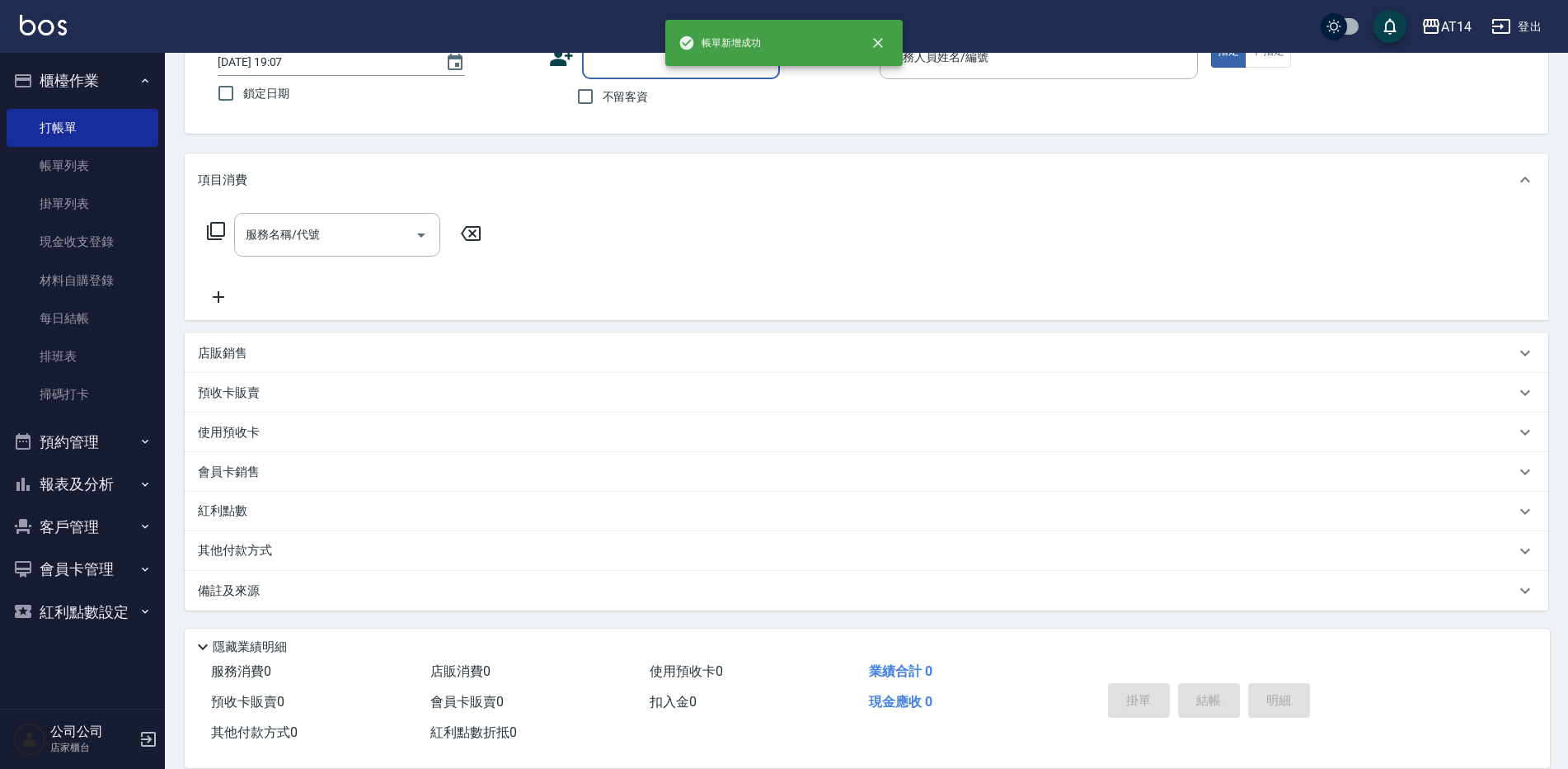
scroll to position [0, 0]
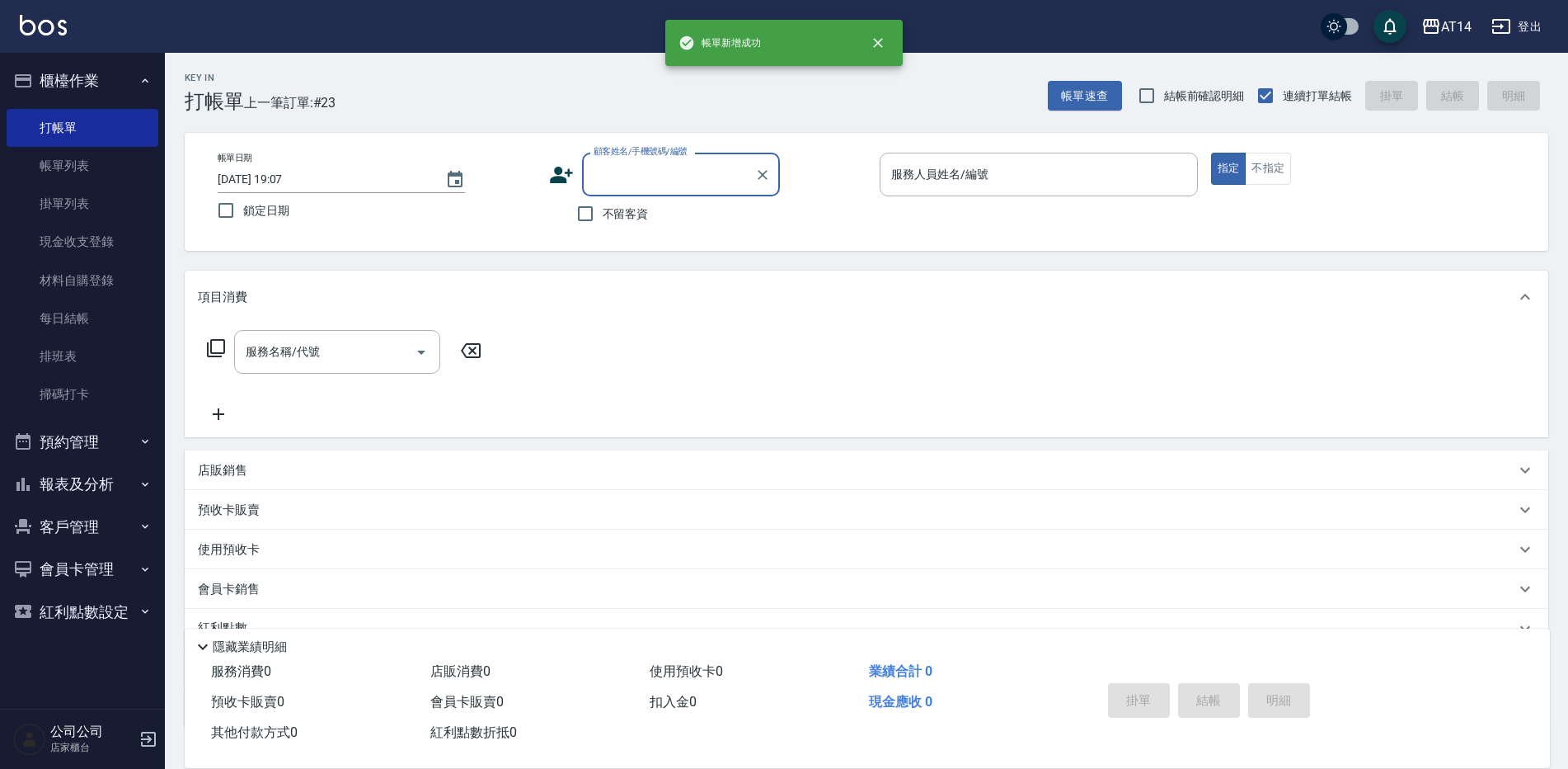
click at [85, 479] on button "報表及分析" at bounding box center [82, 484] width 151 height 42
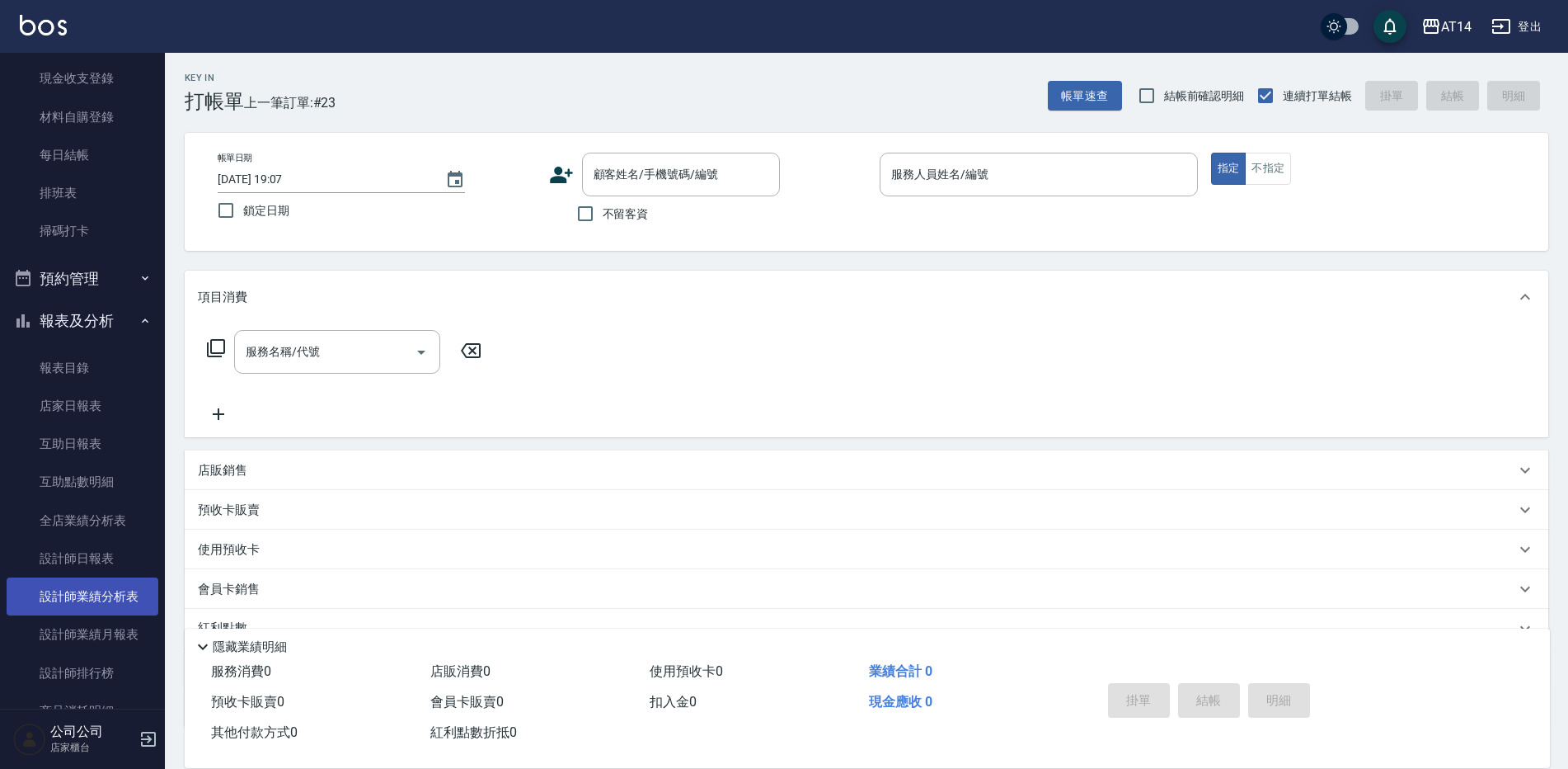
scroll to position [165, 0]
click at [658, 327] on div "服務名稱/代號 服務名稱/代號" at bounding box center [867, 379] width 1364 height 114
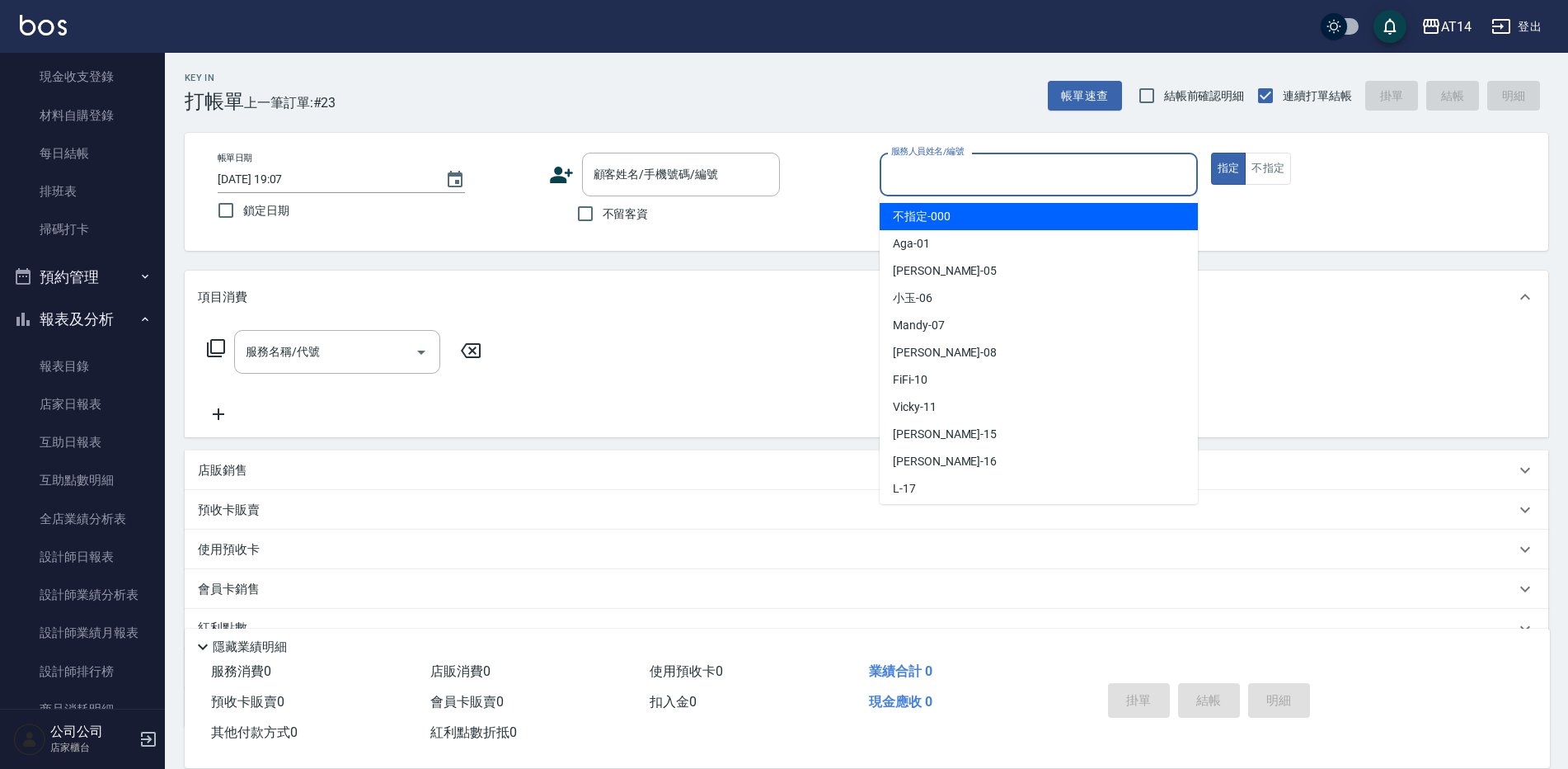
click at [940, 178] on input "服務人員姓名/編號" at bounding box center [1038, 174] width 304 height 29
click at [595, 215] on input "不留客資" at bounding box center [586, 214] width 35 height 35
checkbox input "true"
click at [1017, 186] on input "服務人員姓名/編號" at bounding box center [1038, 174] width 304 height 29
